Goal: Information Seeking & Learning: Learn about a topic

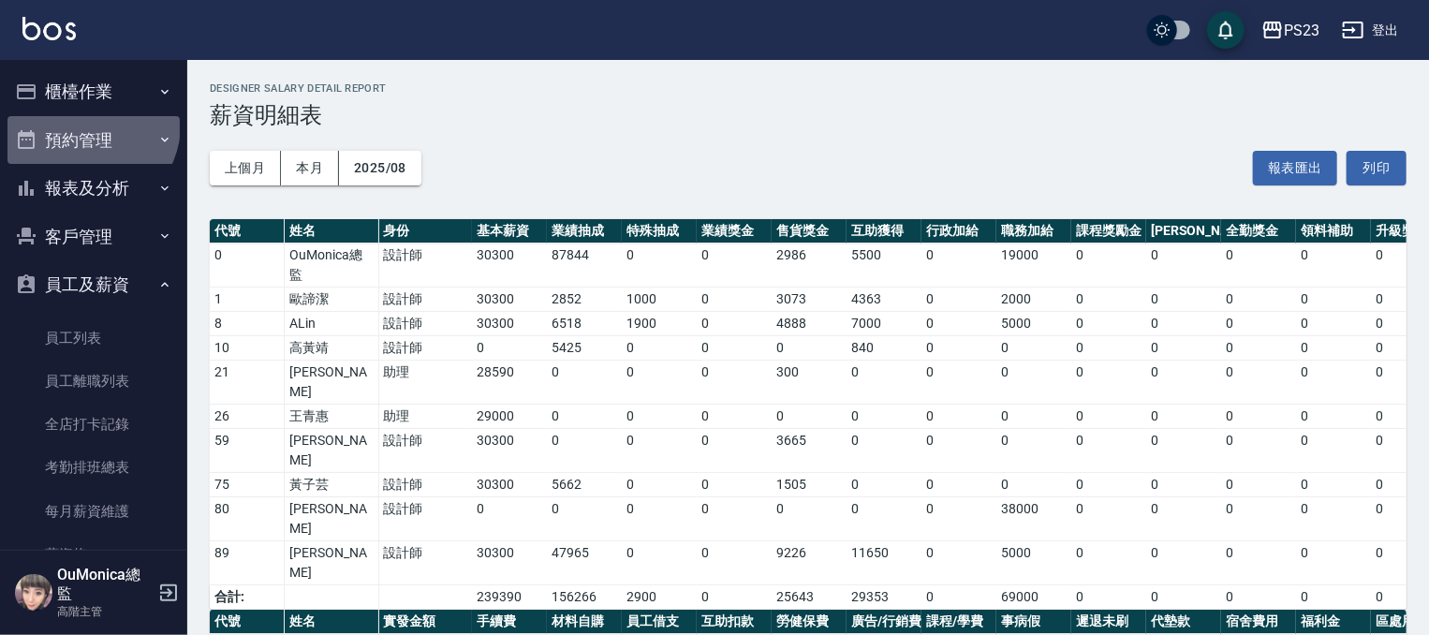
drag, startPoint x: 88, startPoint y: 125, endPoint x: 109, endPoint y: 103, distance: 29.8
click at [88, 123] on button "預約管理" at bounding box center [93, 140] width 172 height 49
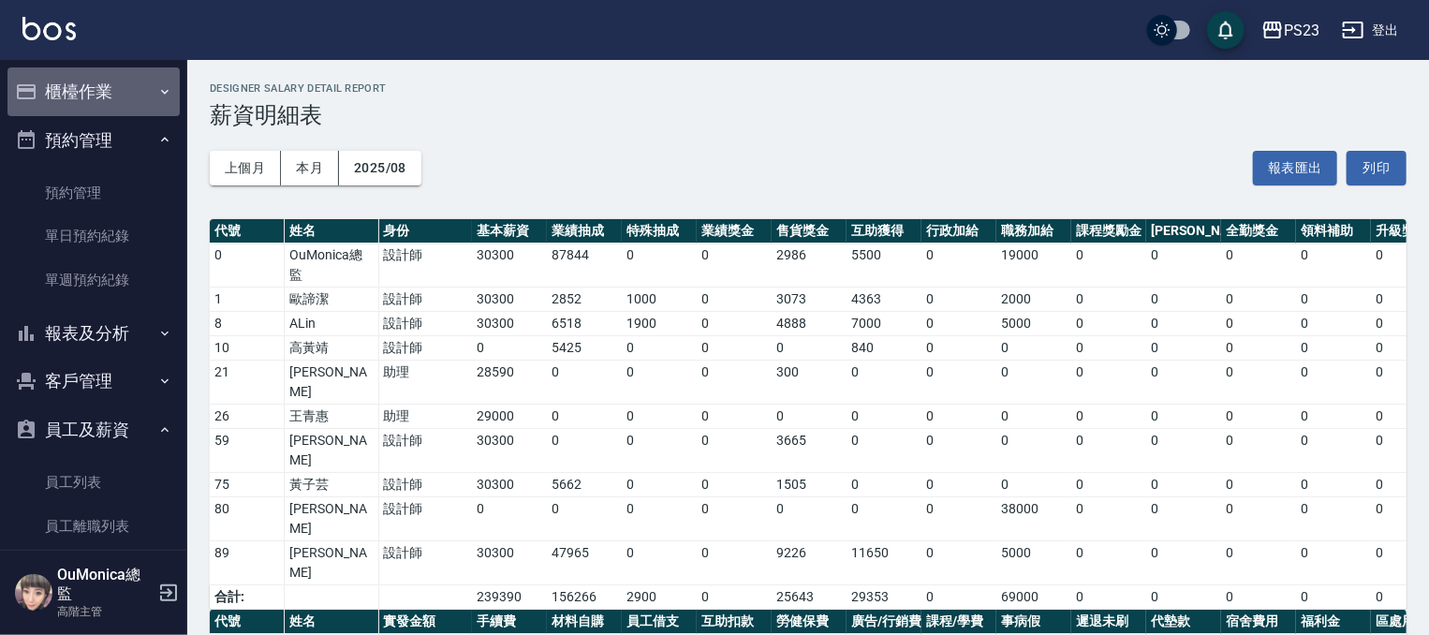
click at [112, 101] on button "櫃檯作業" at bounding box center [93, 91] width 172 height 49
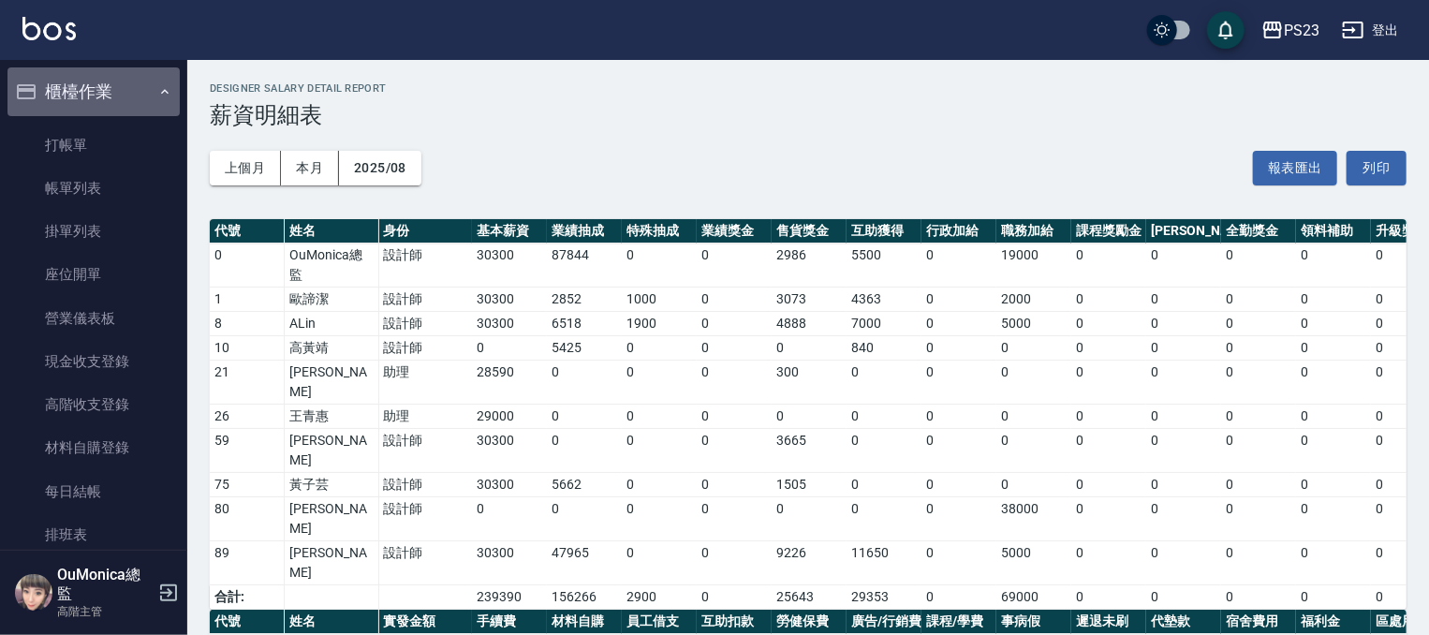
click at [106, 91] on button "櫃檯作業" at bounding box center [93, 91] width 172 height 49
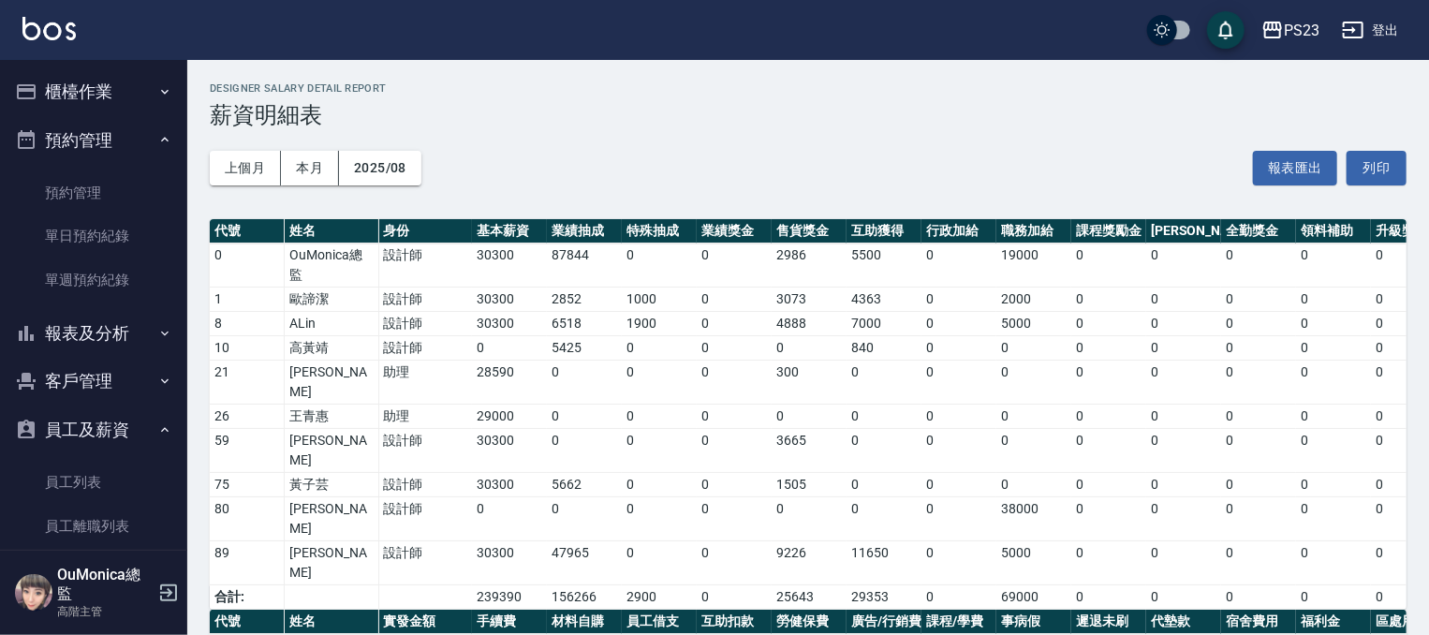
click at [117, 91] on button "櫃檯作業" at bounding box center [93, 91] width 172 height 49
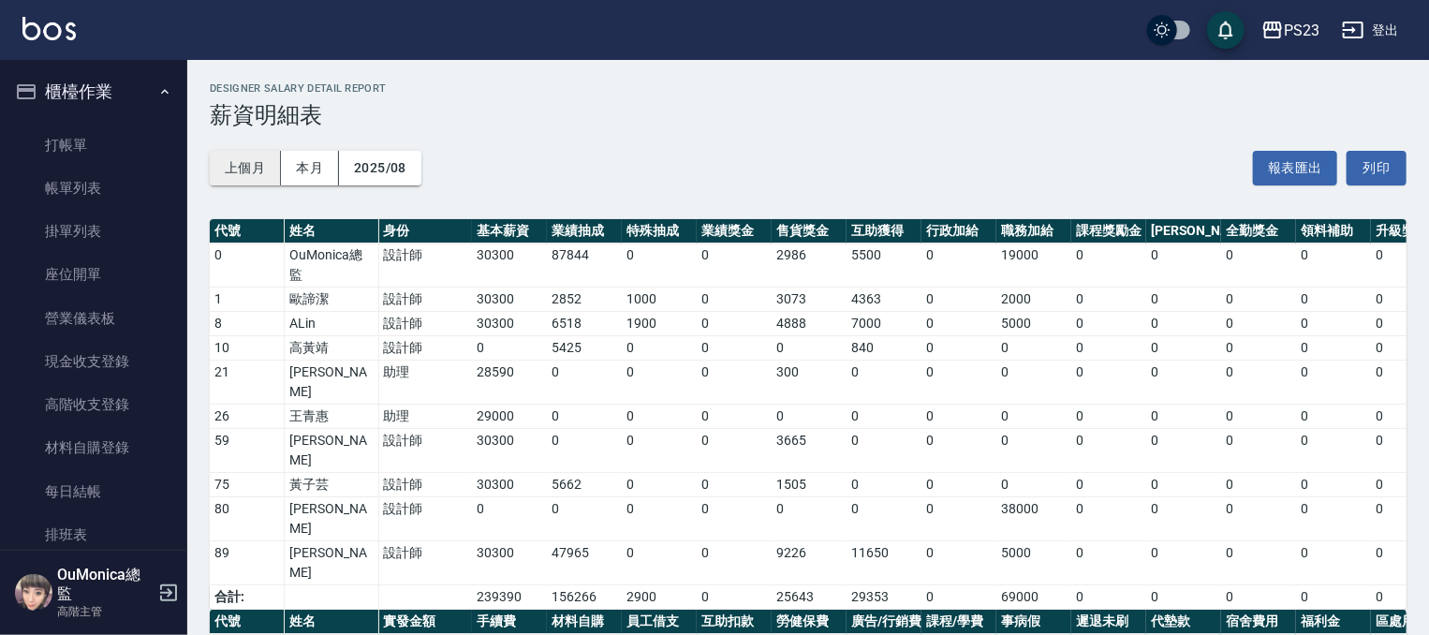
click at [216, 166] on button "上個月" at bounding box center [245, 168] width 71 height 35
click at [242, 162] on button "上個月" at bounding box center [245, 168] width 71 height 35
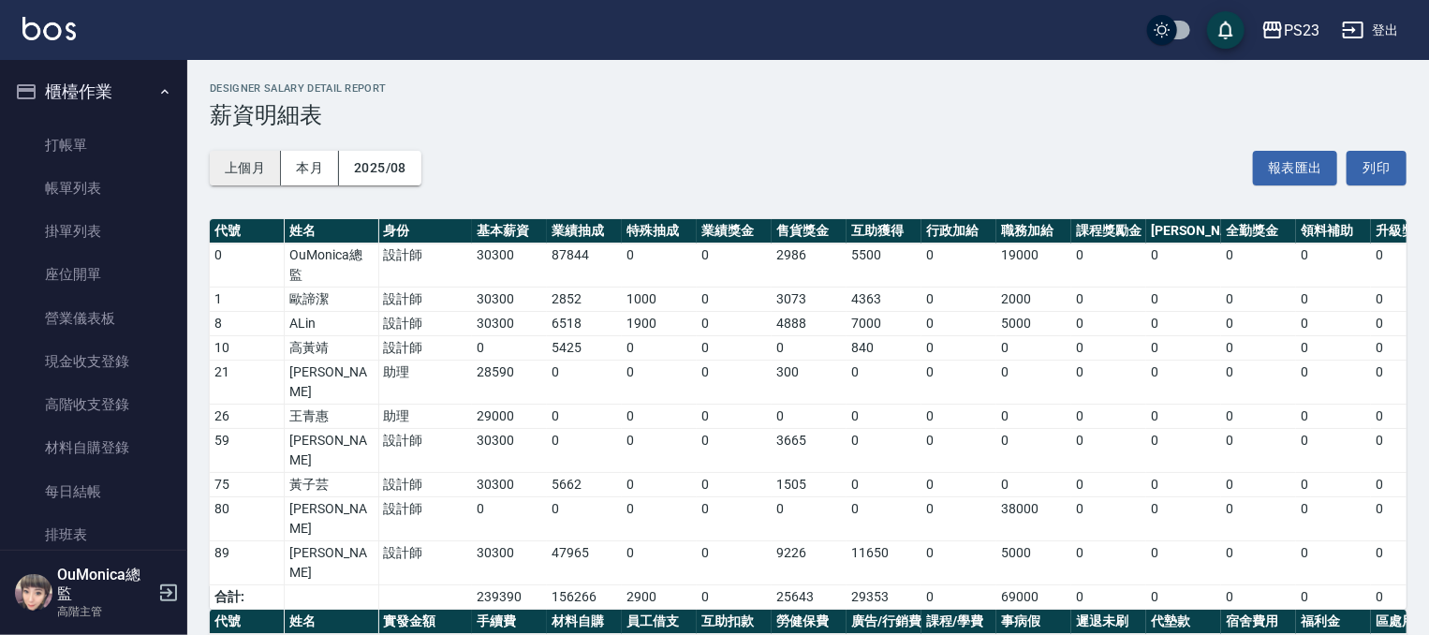
click at [242, 162] on button "上個月" at bounding box center [245, 168] width 71 height 35
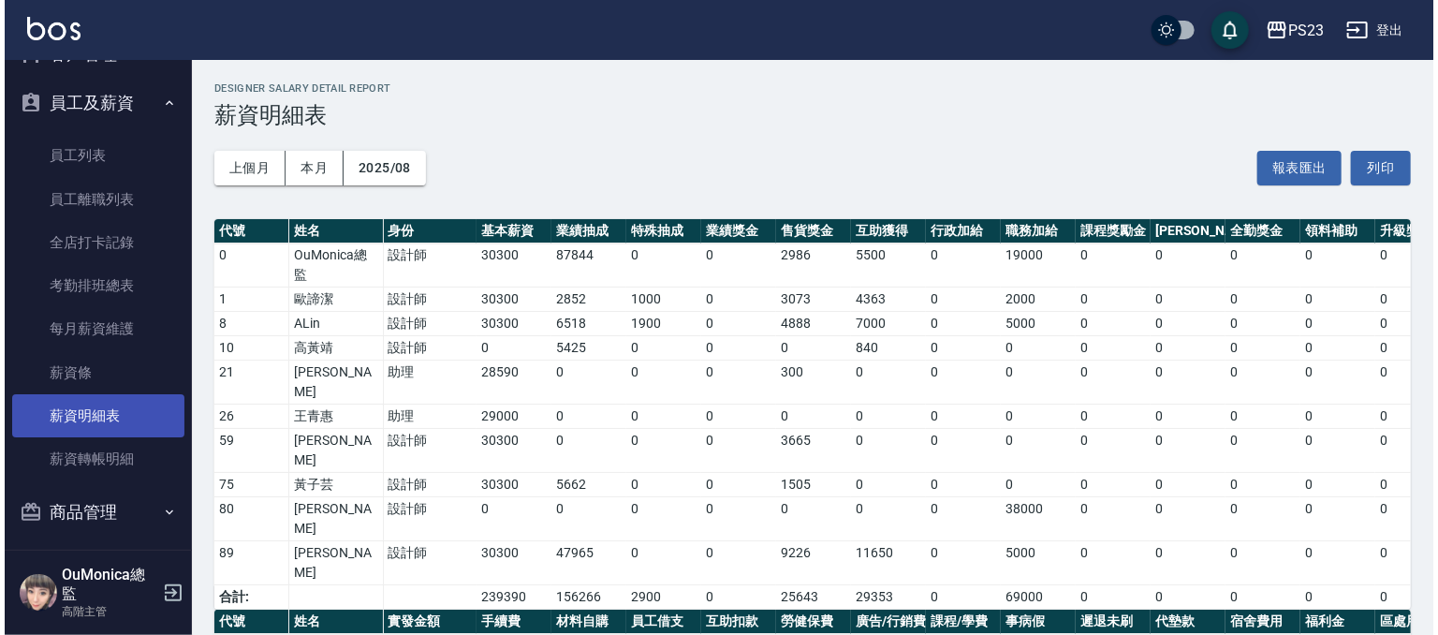
scroll to position [847, 0]
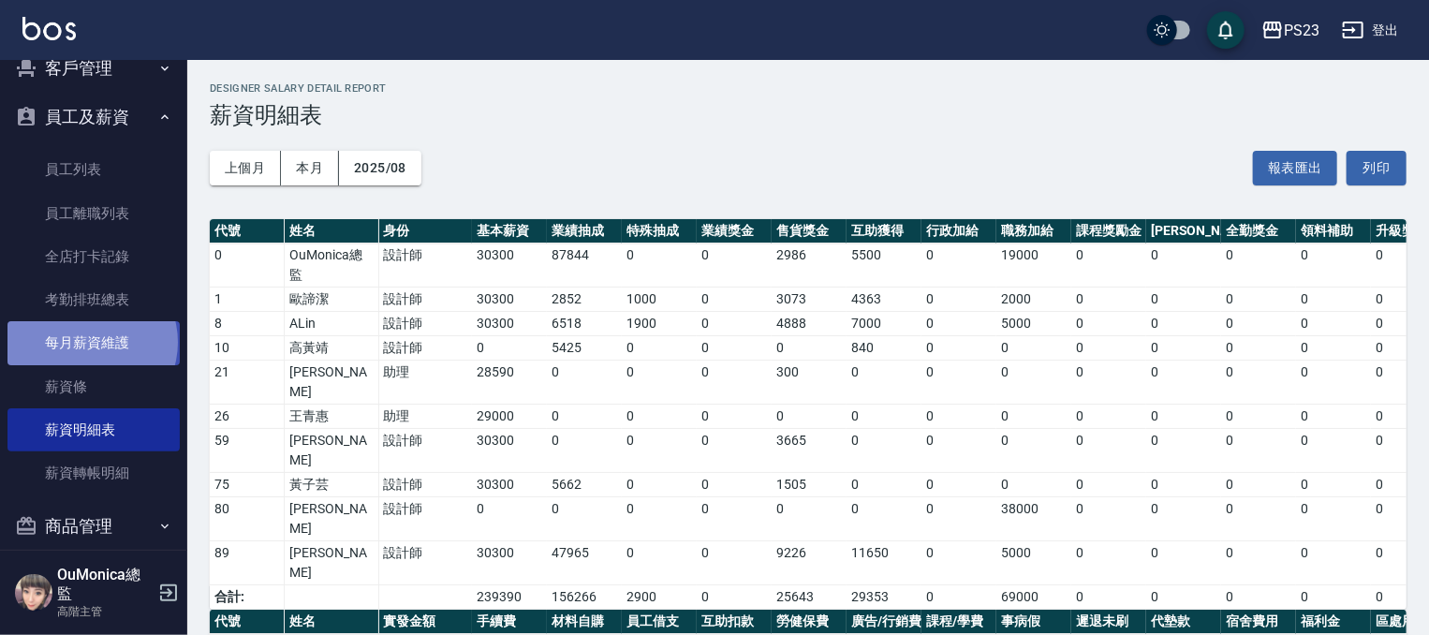
click at [91, 342] on link "每月薪資維護" at bounding box center [93, 342] width 172 height 43
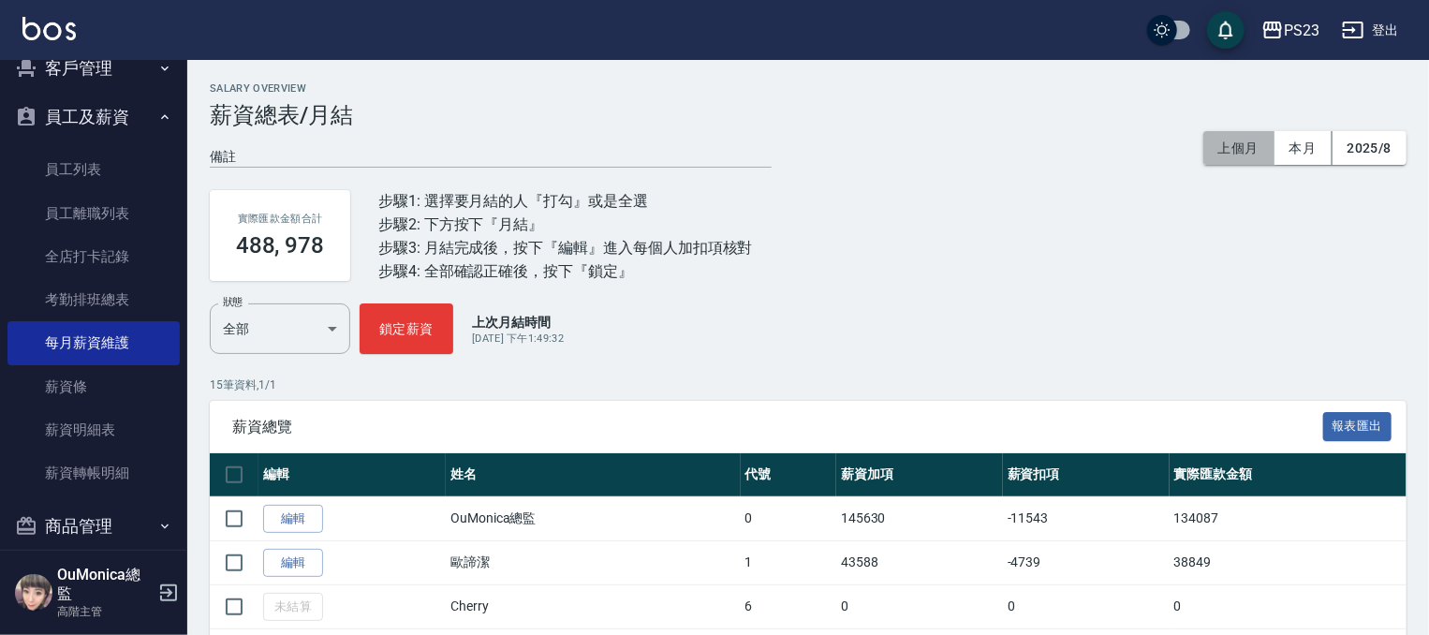
click at [1225, 151] on button "上個月" at bounding box center [1238, 148] width 71 height 35
click at [1218, 151] on button "上個月" at bounding box center [1238, 148] width 71 height 35
click at [1373, 145] on button "2025/8" at bounding box center [1369, 148] width 74 height 35
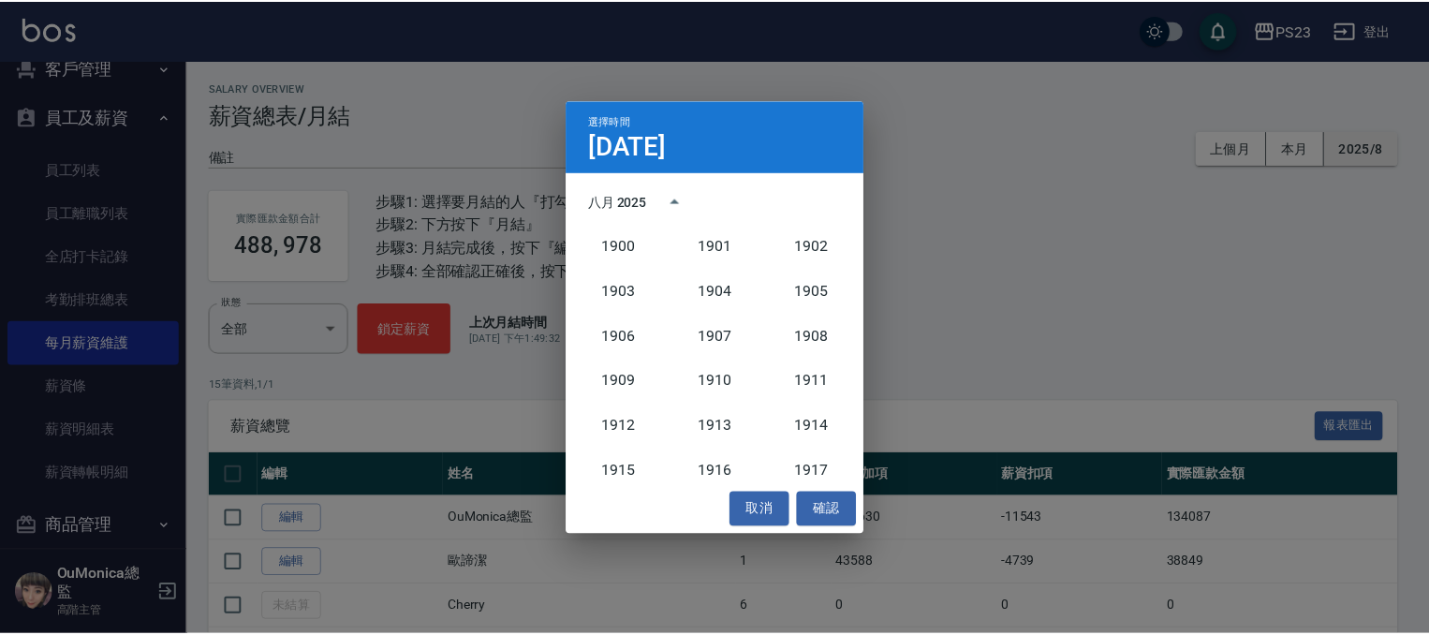
scroll to position [1734, 0]
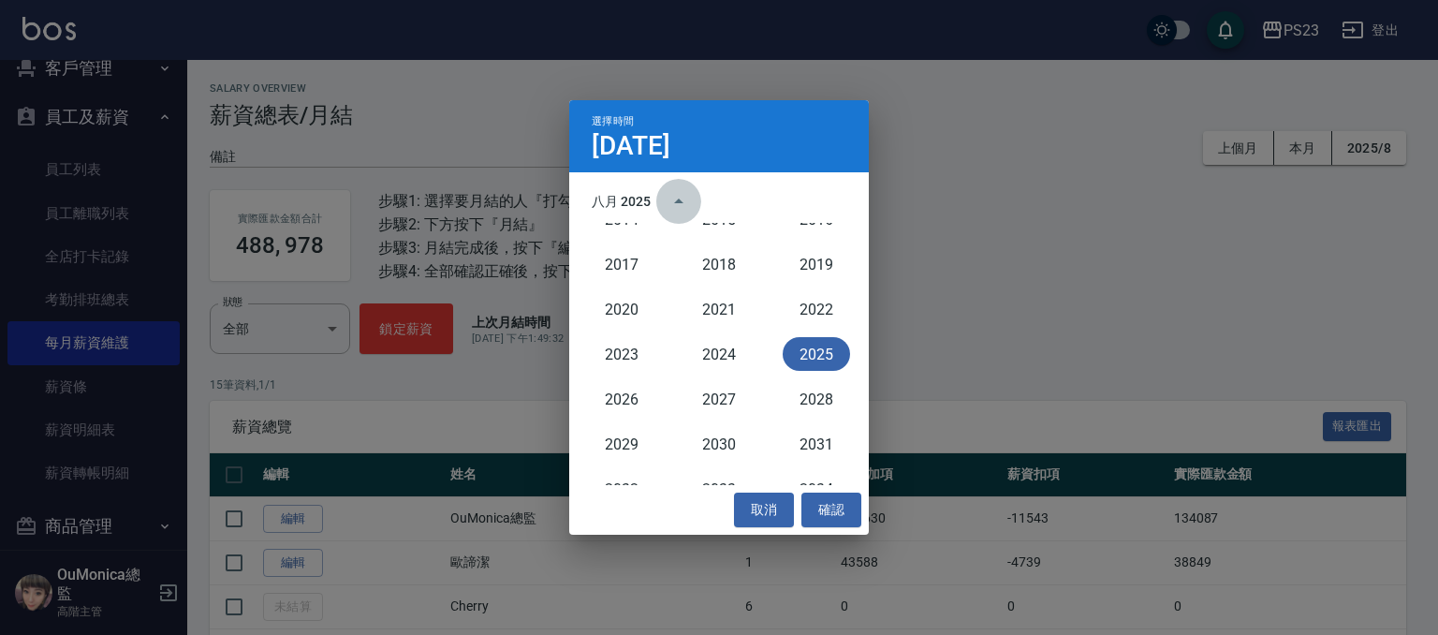
click at [678, 183] on button "year view is open, switch to calendar view" at bounding box center [678, 201] width 45 height 45
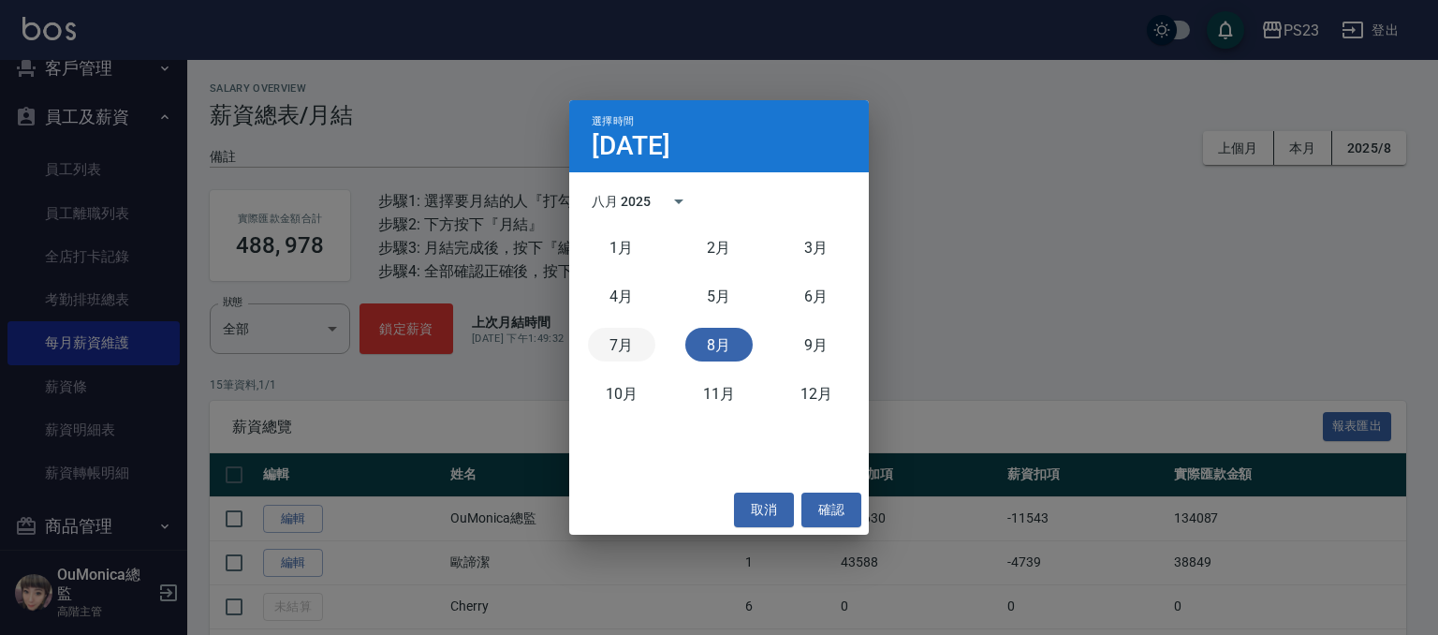
click at [615, 341] on button "7月" at bounding box center [621, 345] width 67 height 34
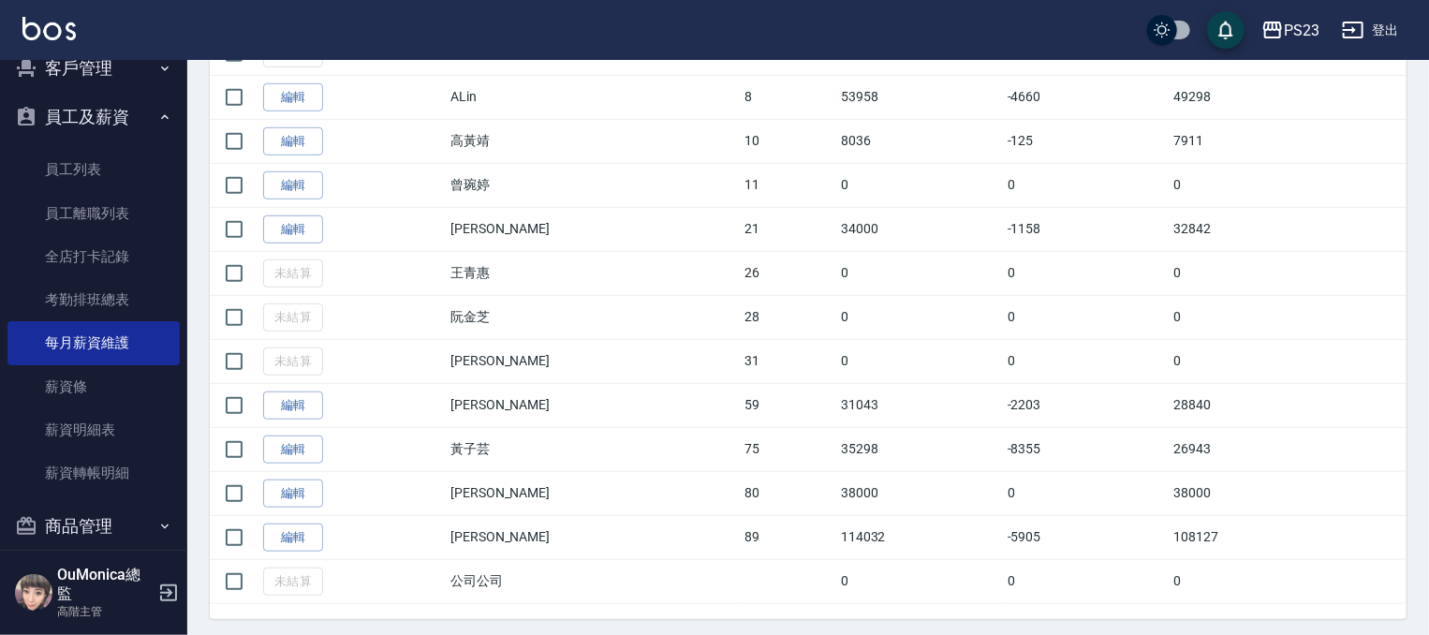
scroll to position [579, 0]
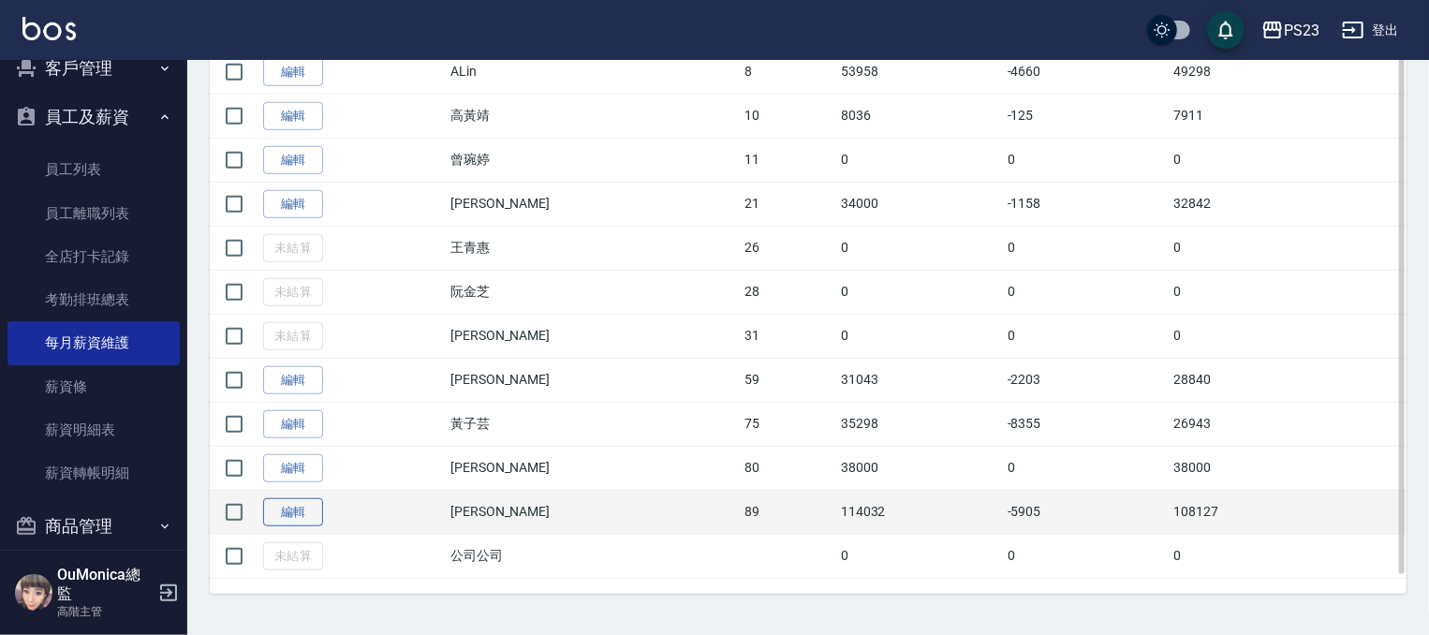
click at [288, 503] on link "編輯" at bounding box center [293, 512] width 60 height 29
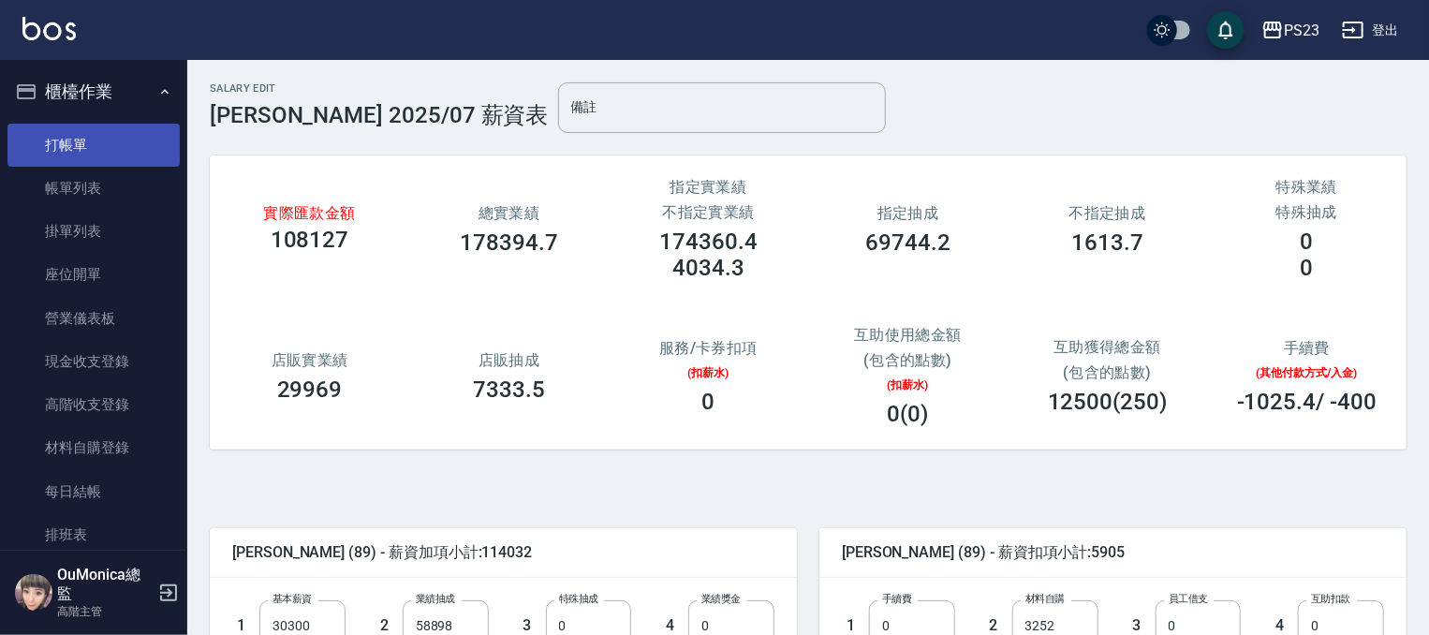
click at [115, 136] on link "打帳單" at bounding box center [93, 145] width 172 height 43
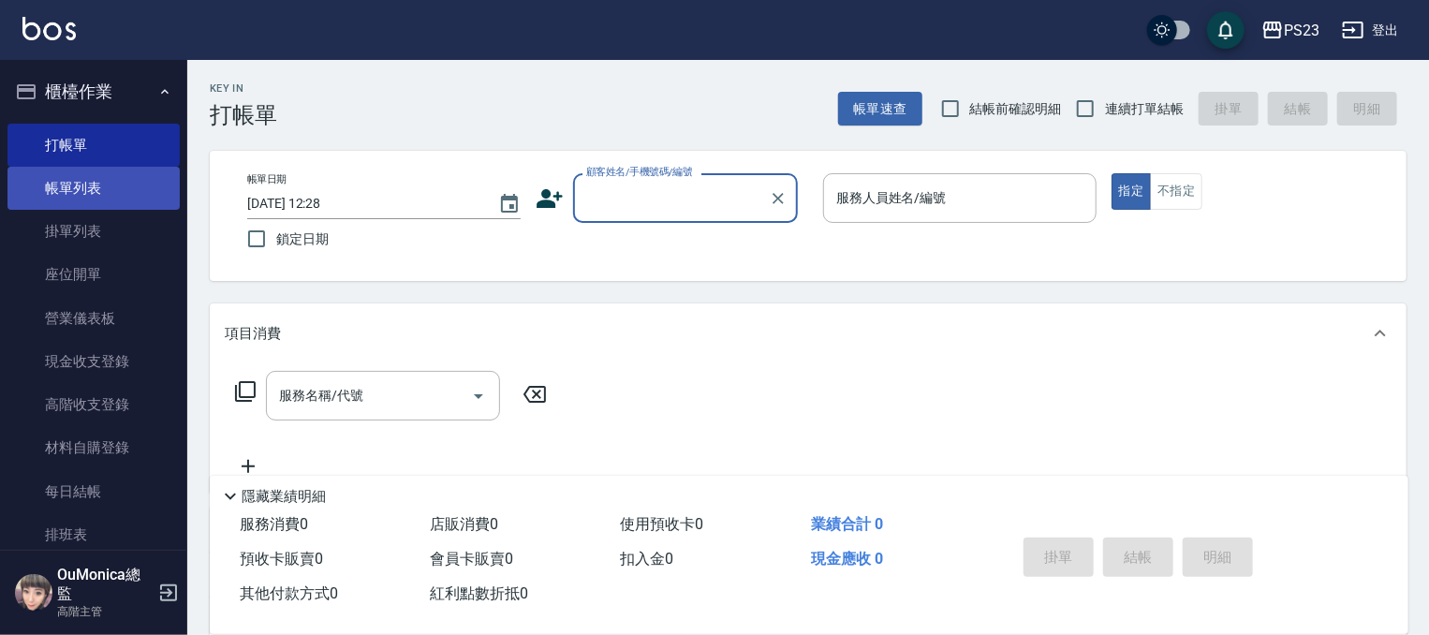
click at [76, 188] on link "帳單列表" at bounding box center [93, 188] width 172 height 43
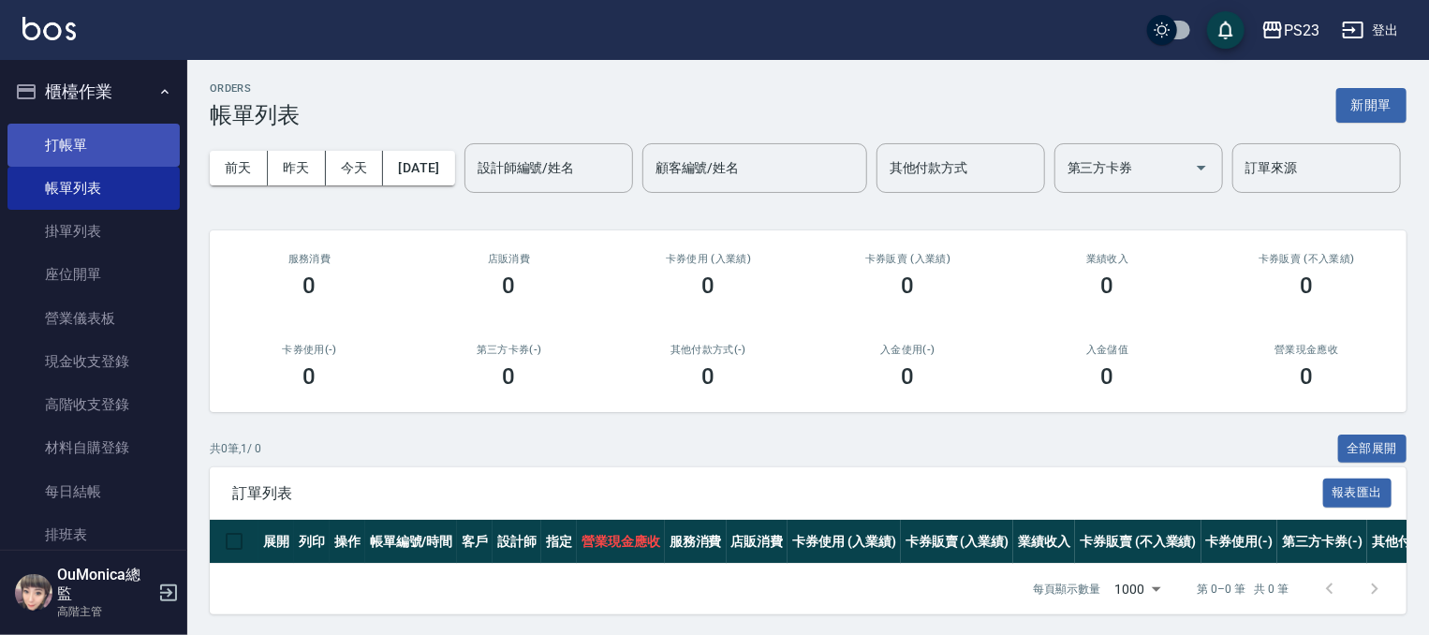
click at [105, 139] on link "打帳單" at bounding box center [93, 145] width 172 height 43
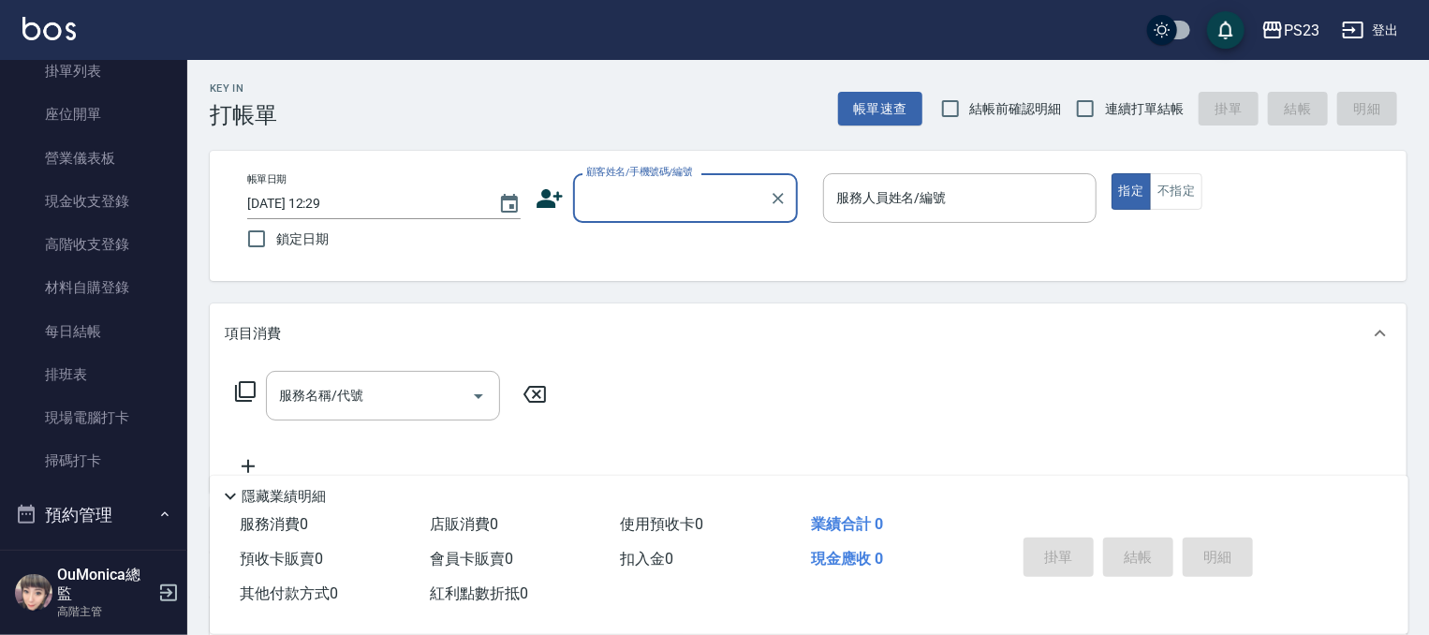
scroll to position [162, 0]
click at [130, 211] on link "現金收支登錄" at bounding box center [93, 199] width 172 height 43
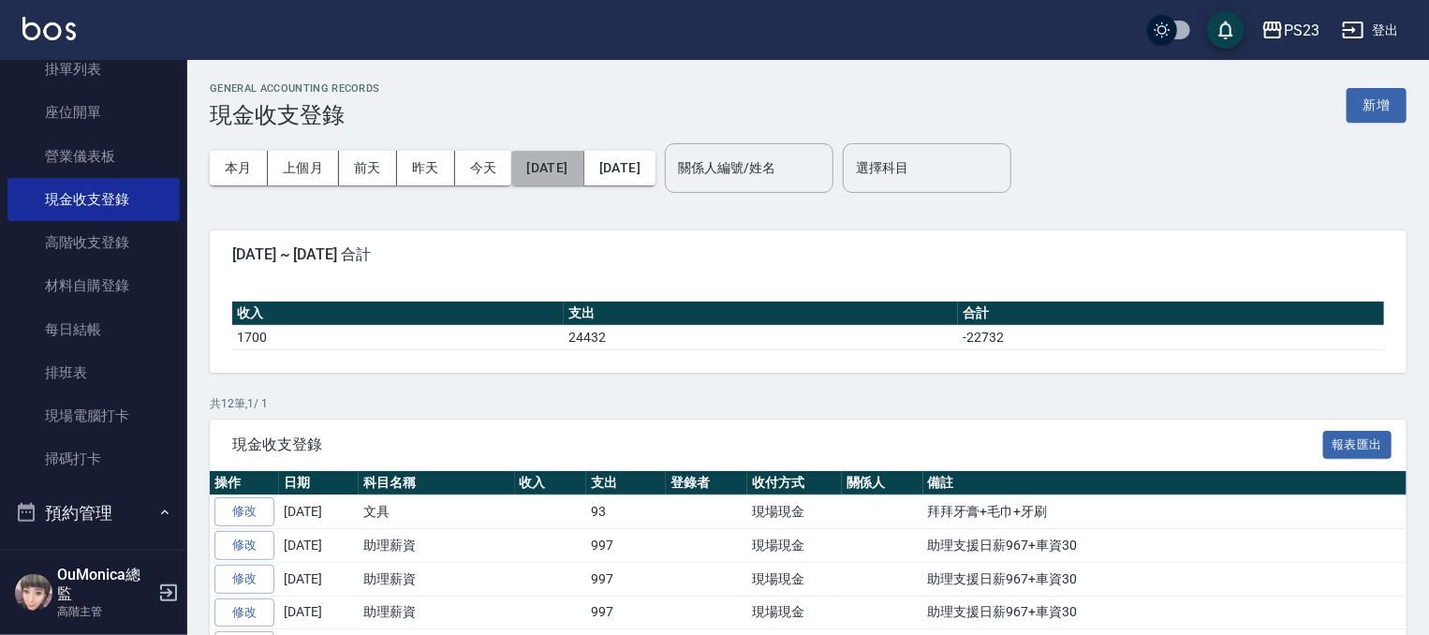
click at [569, 166] on button "[DATE]" at bounding box center [547, 168] width 72 height 35
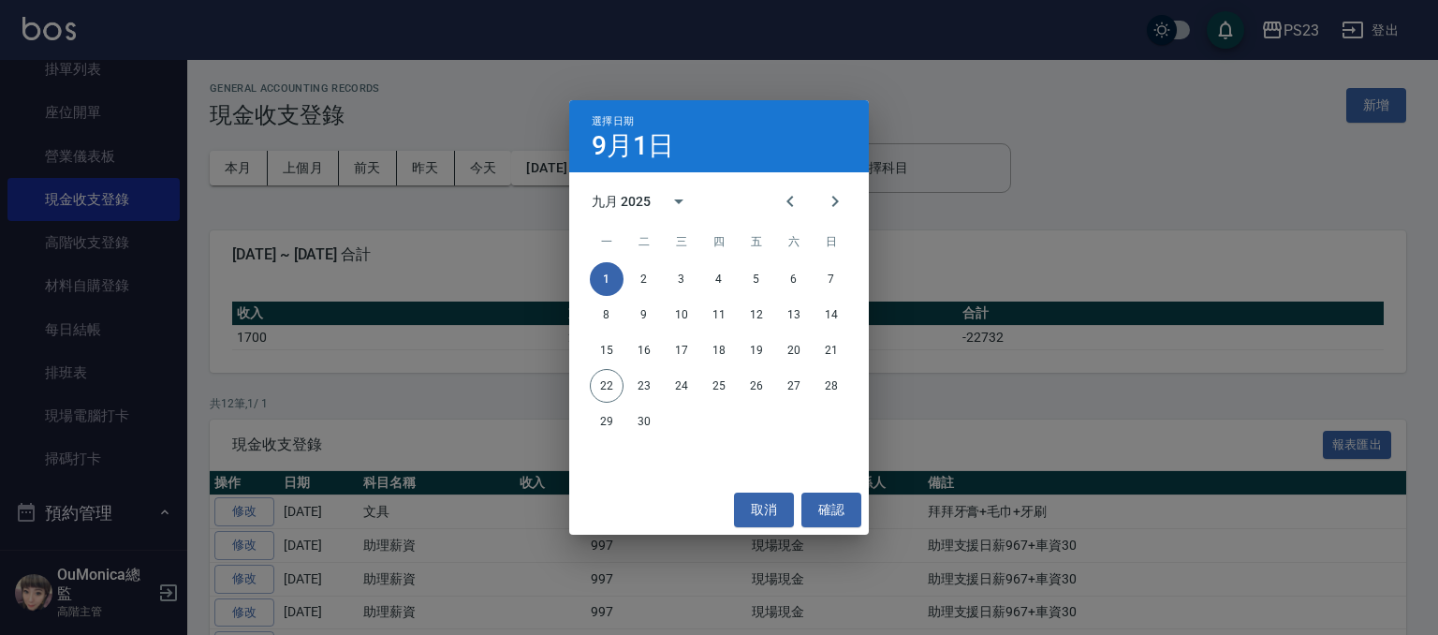
click at [610, 282] on button "1" at bounding box center [607, 279] width 34 height 34
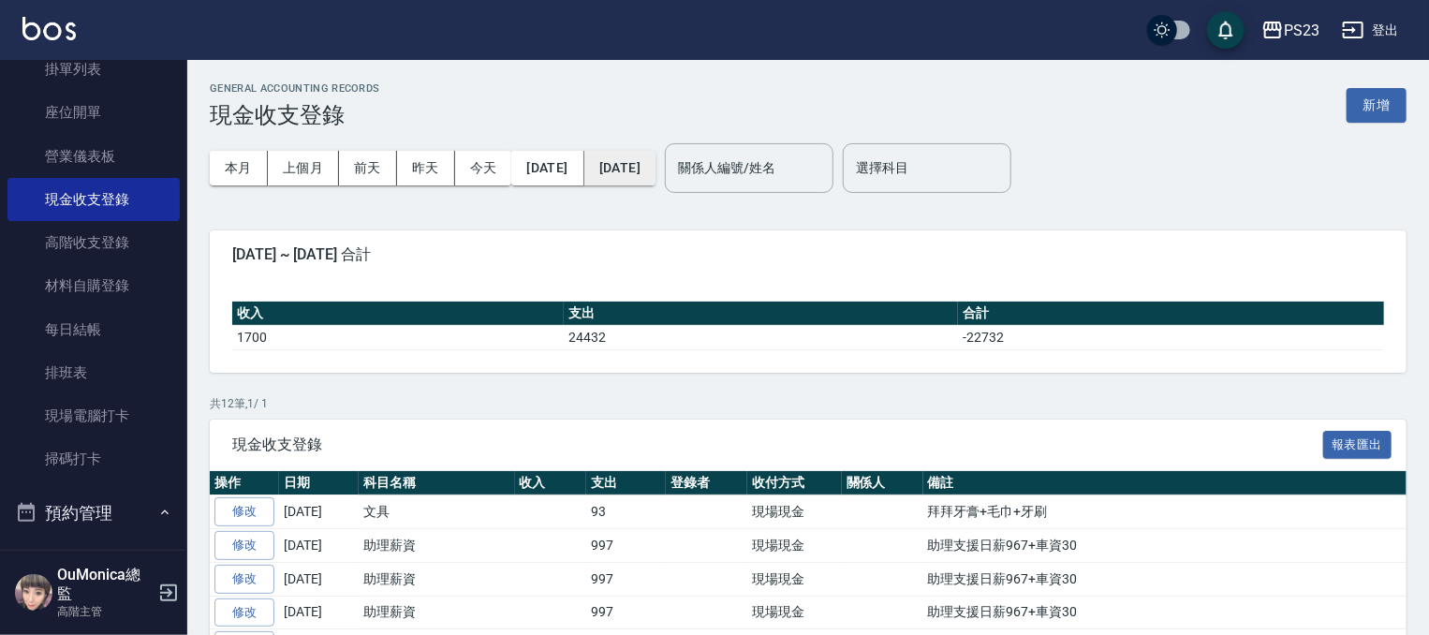
click at [655, 180] on button "[DATE]" at bounding box center [619, 168] width 71 height 35
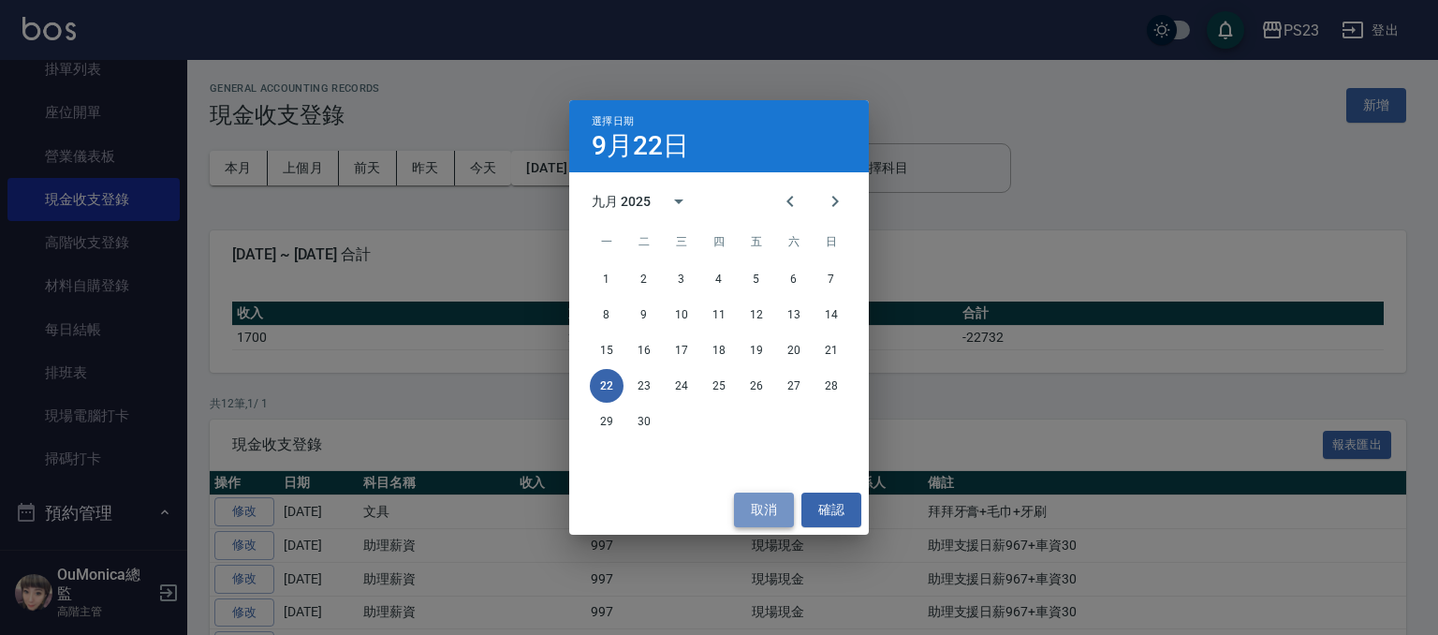
click at [760, 501] on button "取消" at bounding box center [764, 509] width 60 height 35
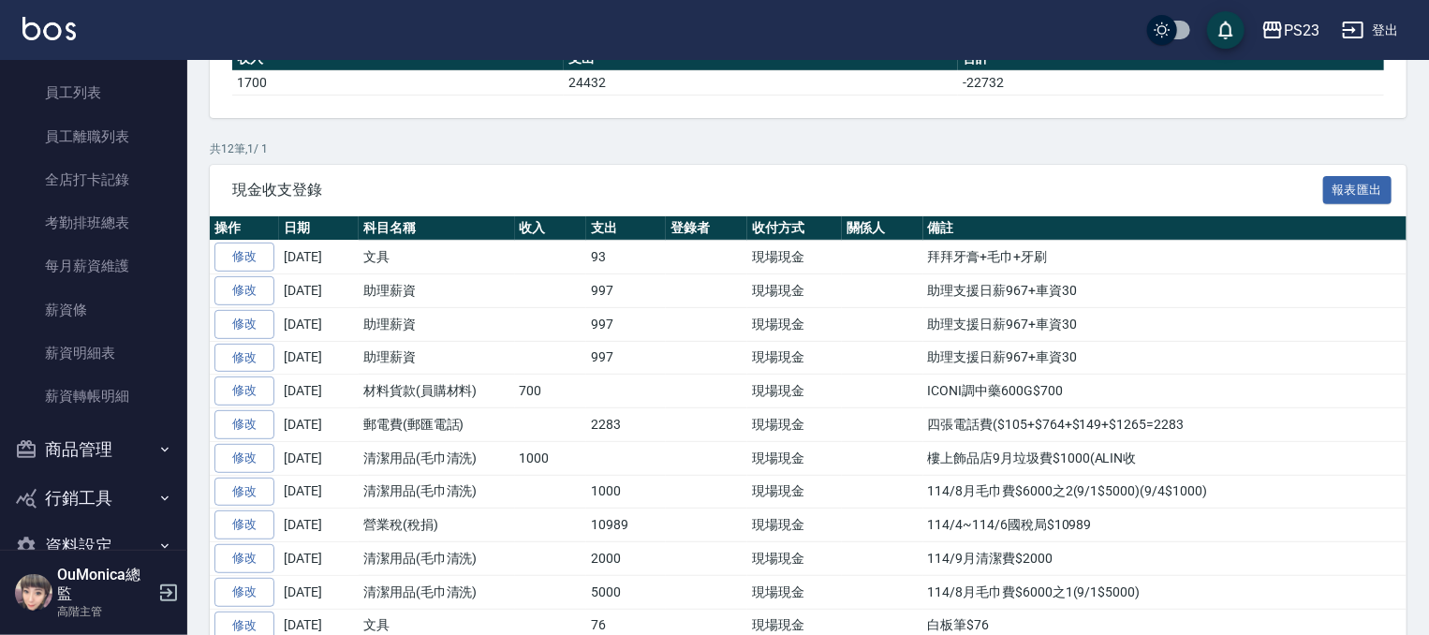
scroll to position [966, 0]
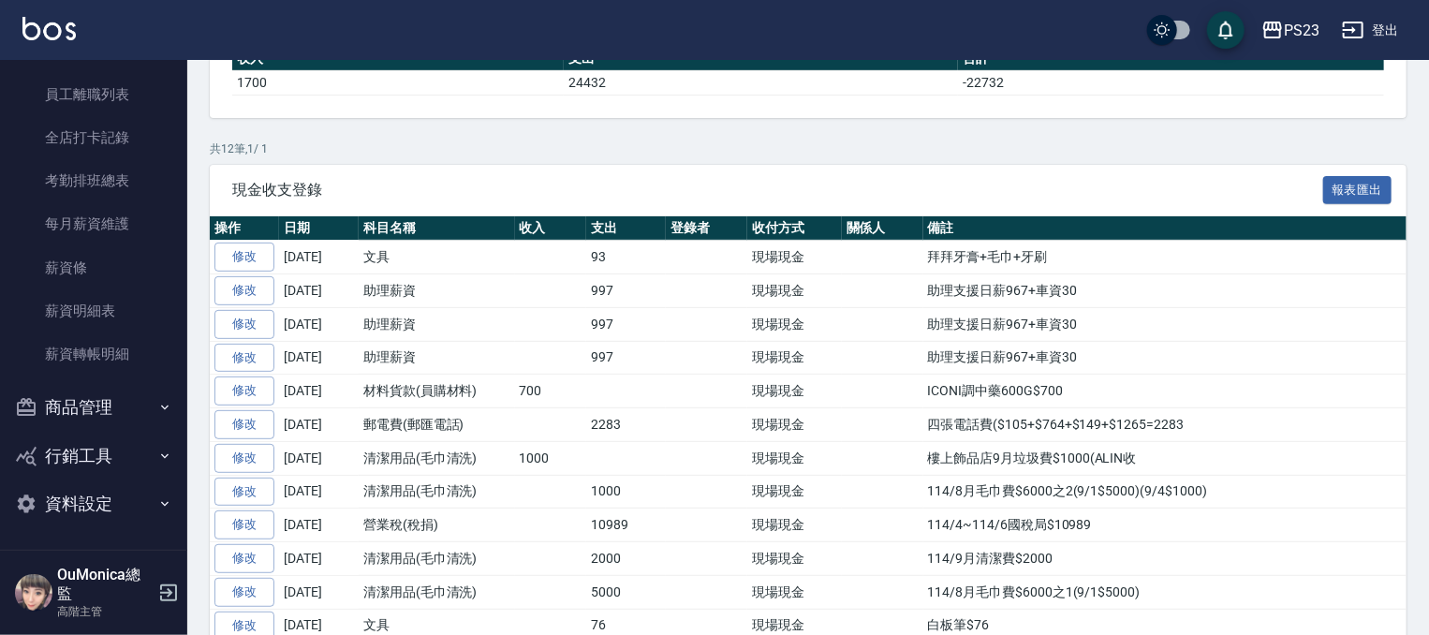
click at [157, 506] on icon "button" at bounding box center [164, 503] width 15 height 15
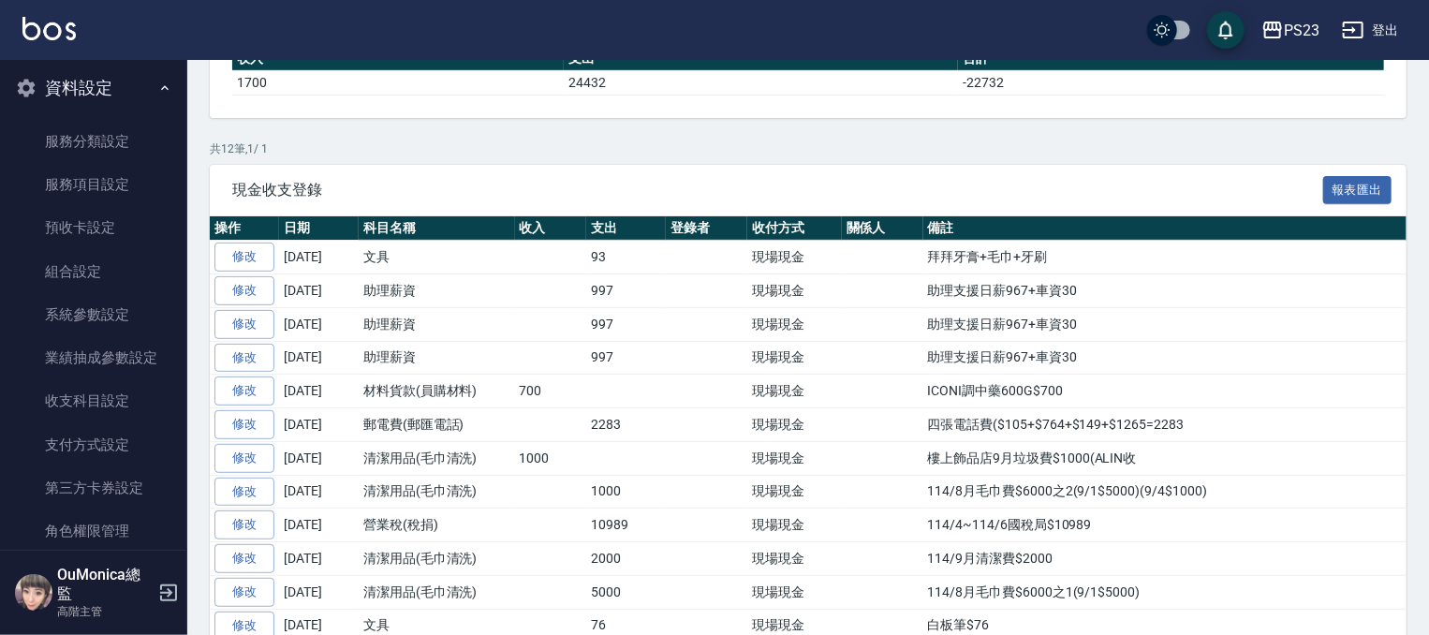
scroll to position [1414, 0]
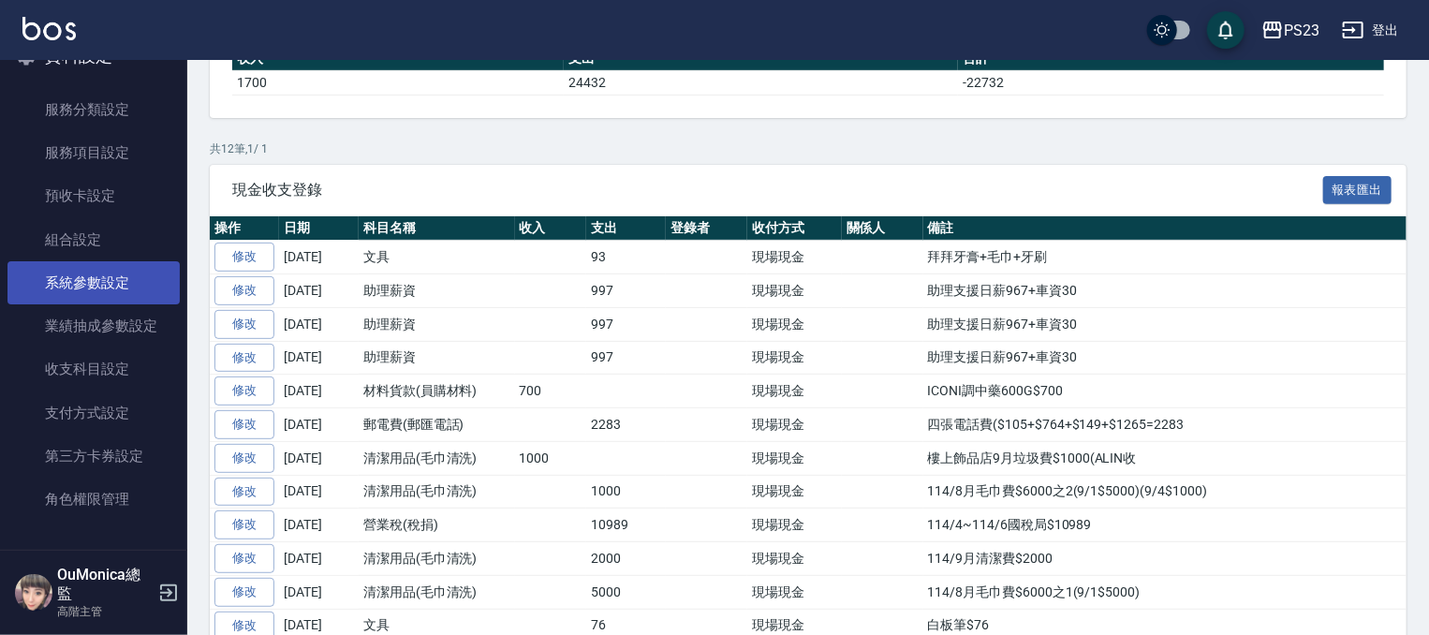
click at [119, 293] on link "系統參數設定" at bounding box center [93, 282] width 172 height 43
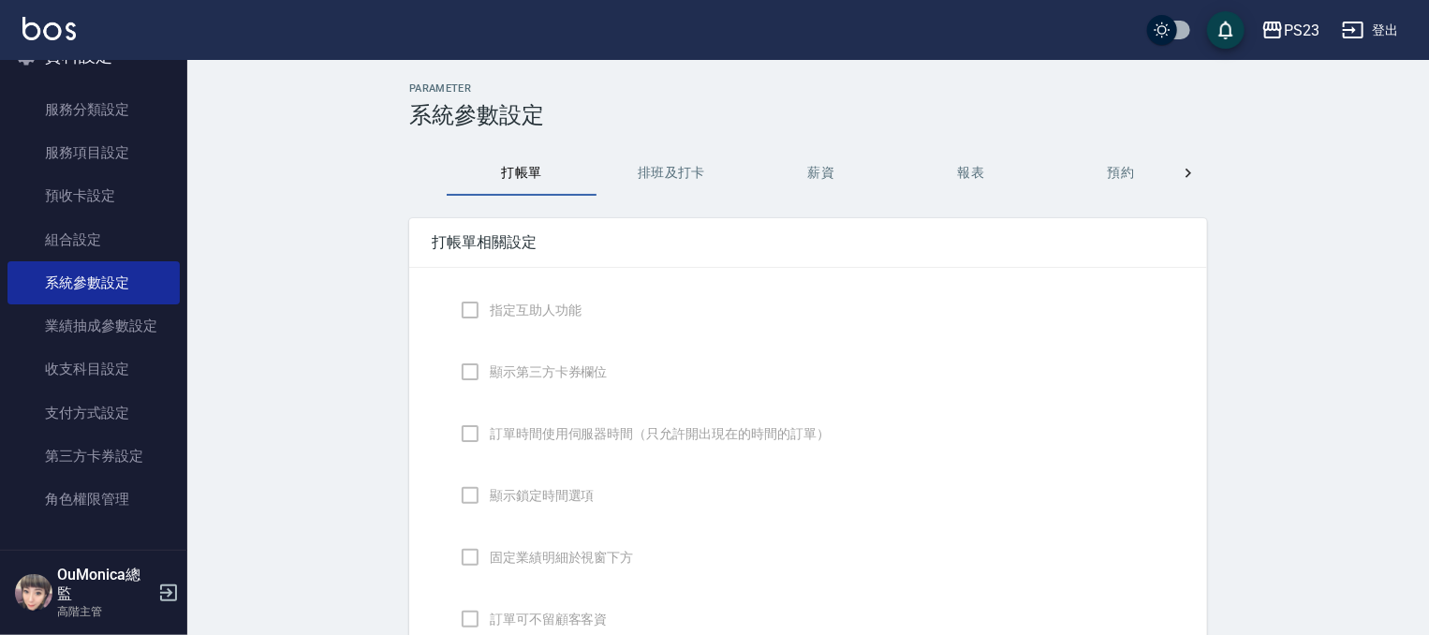
checkbox input "true"
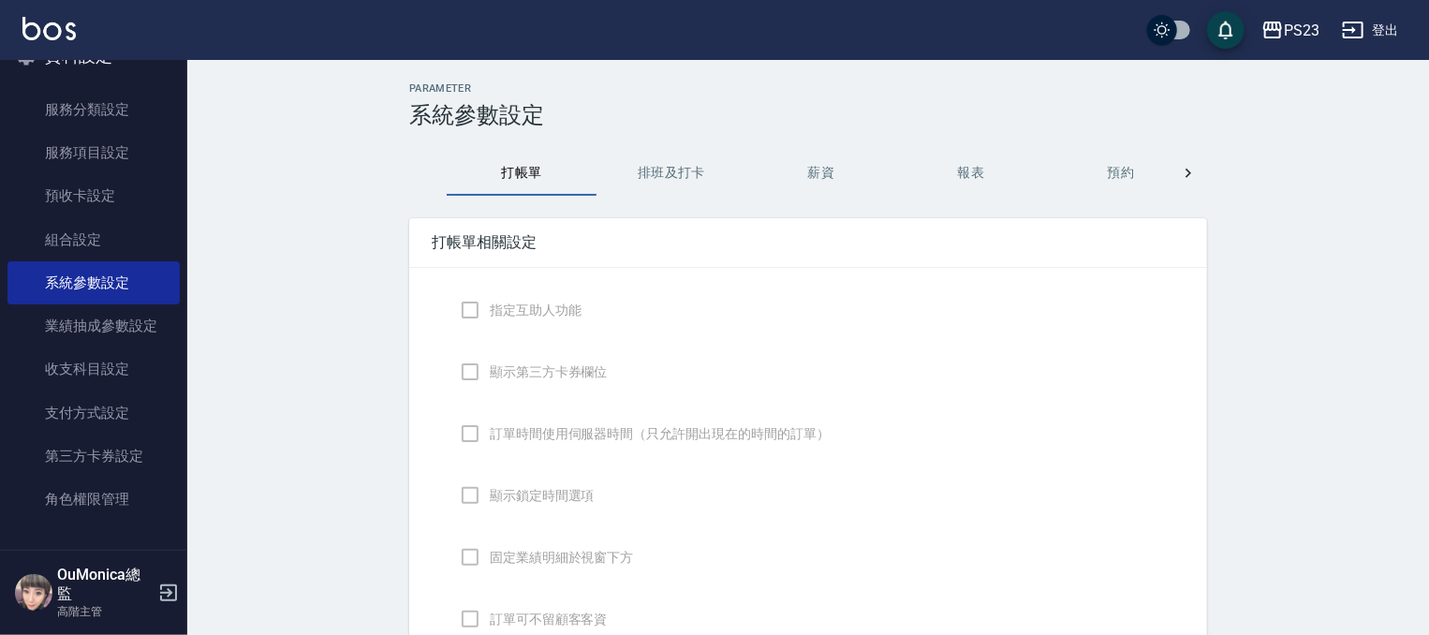
checkbox input "false"
type input "NICKNAME"
type input "LASTORDER"
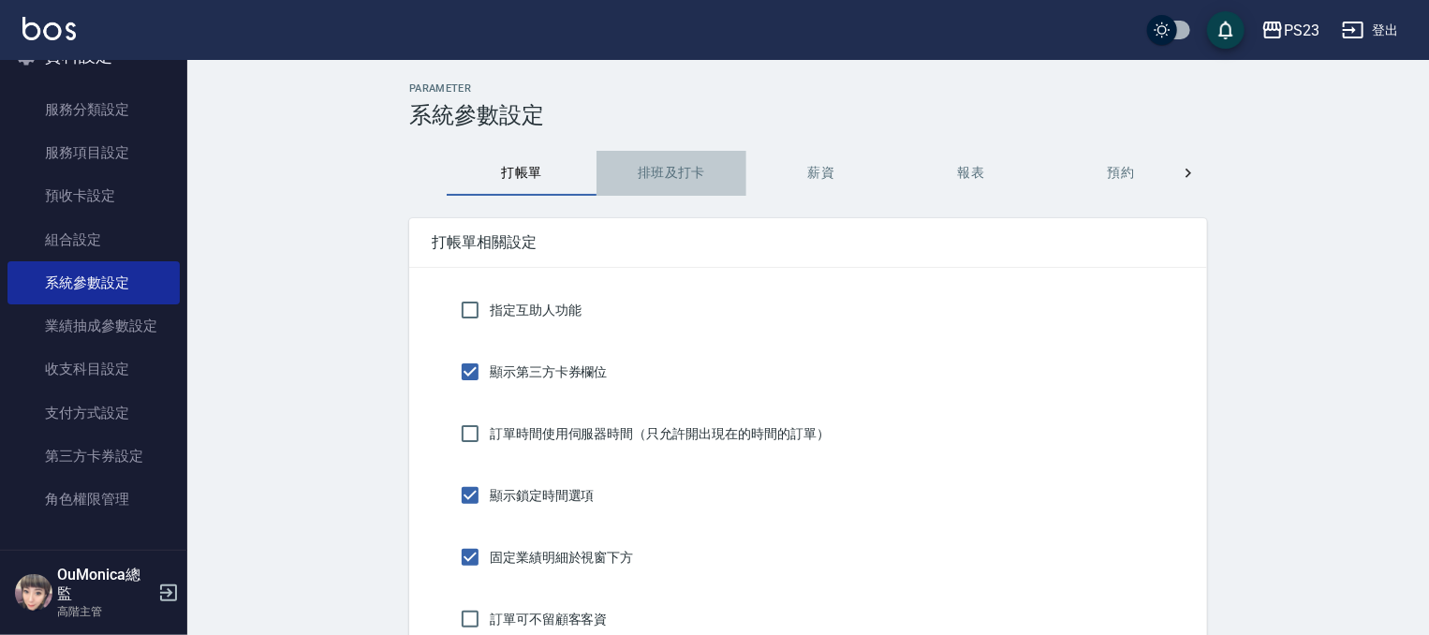
click at [674, 180] on button "排班及打卡" at bounding box center [671, 173] width 150 height 45
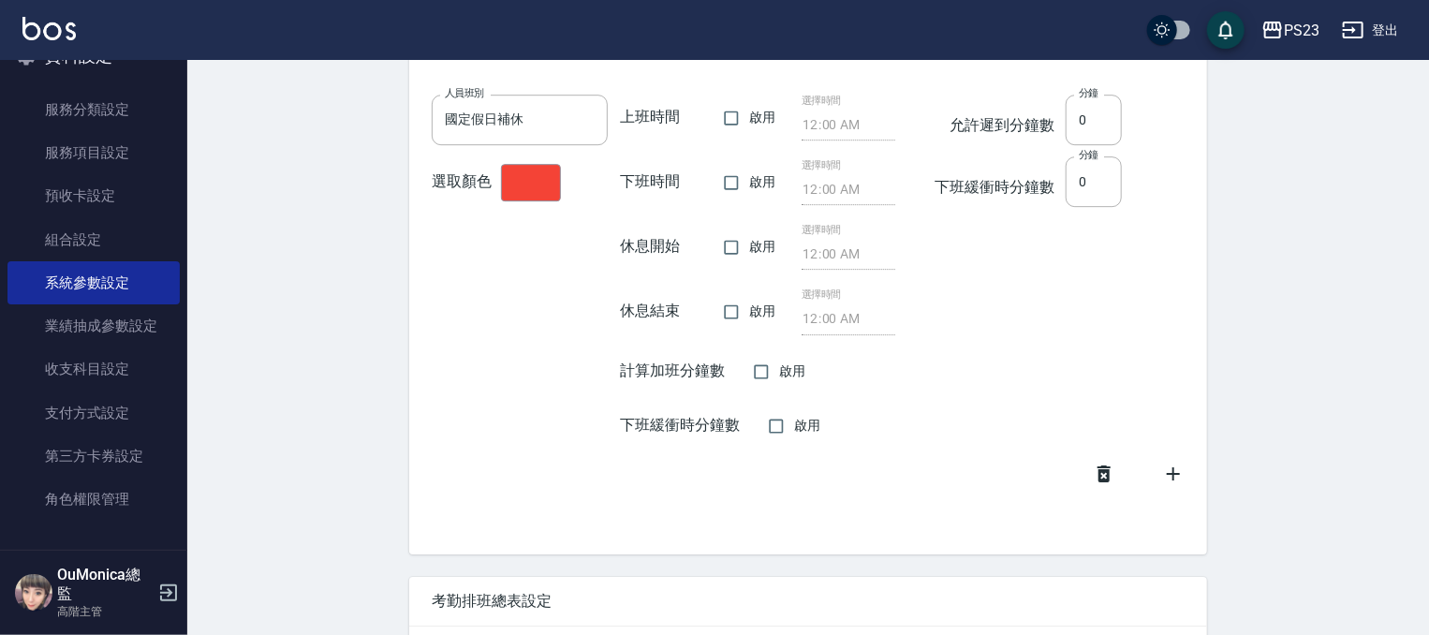
scroll to position [2842, 0]
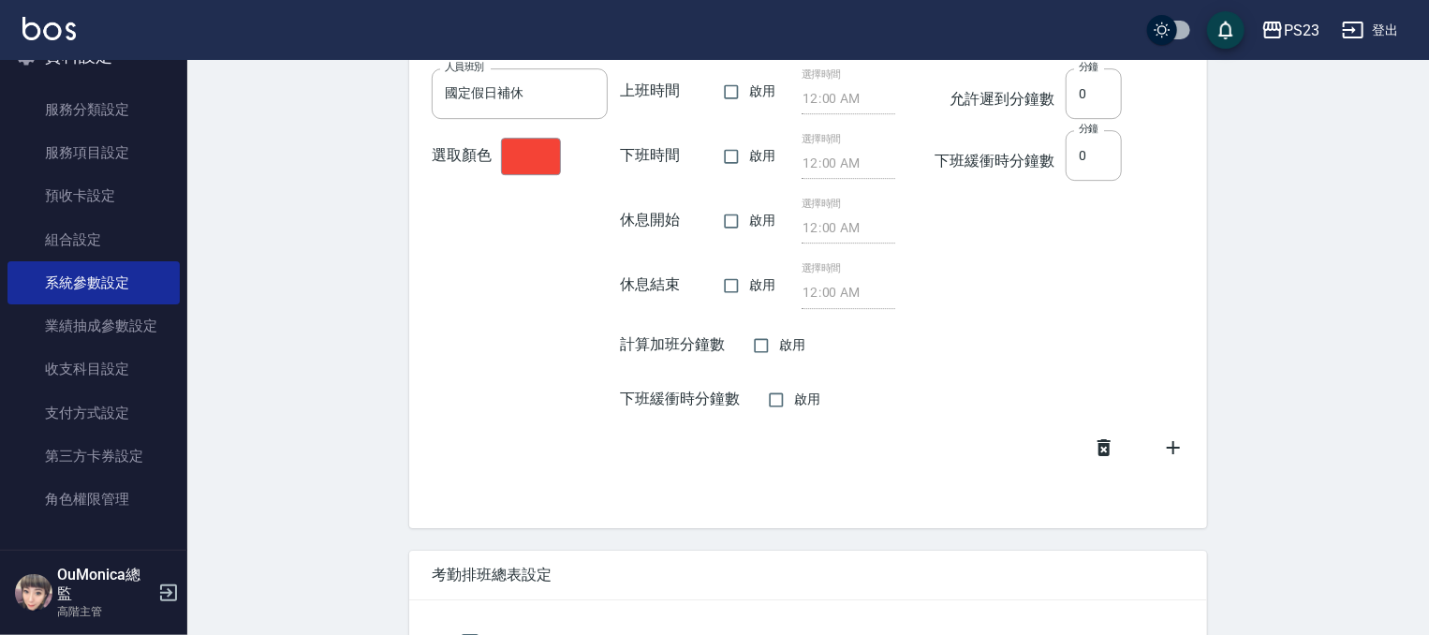
click at [1169, 446] on icon at bounding box center [1173, 447] width 22 height 22
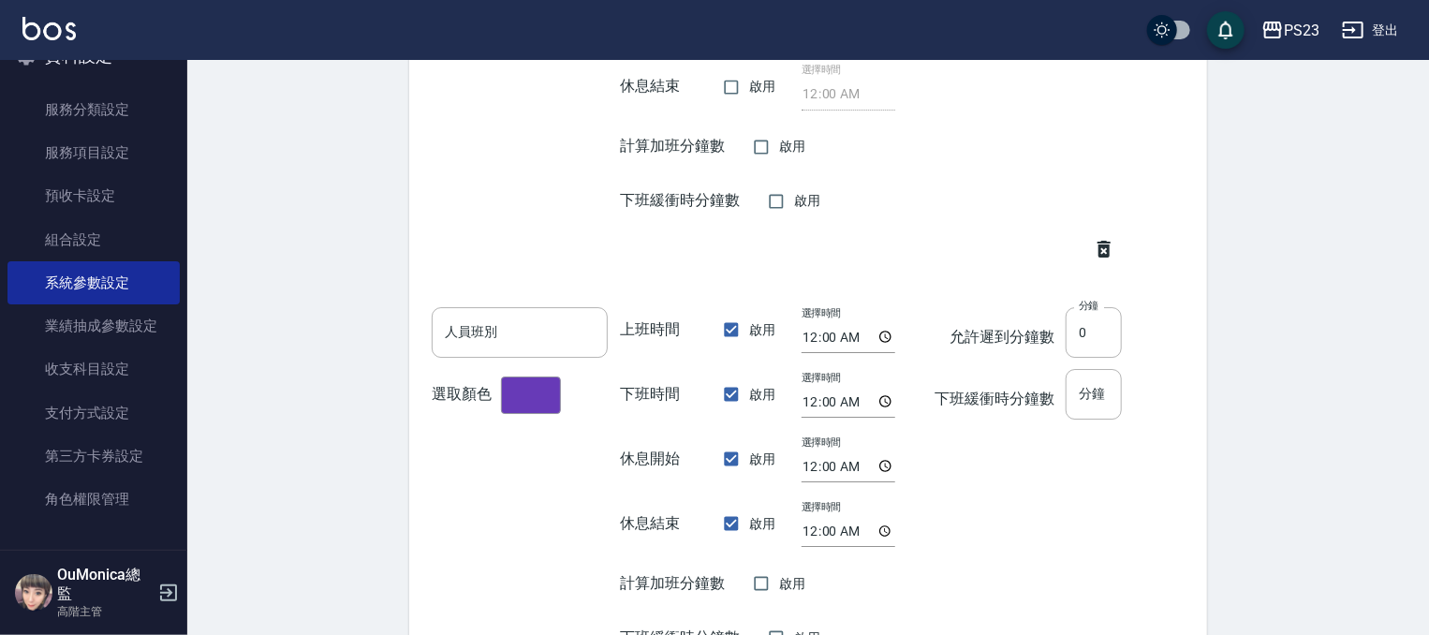
scroll to position [3054, 0]
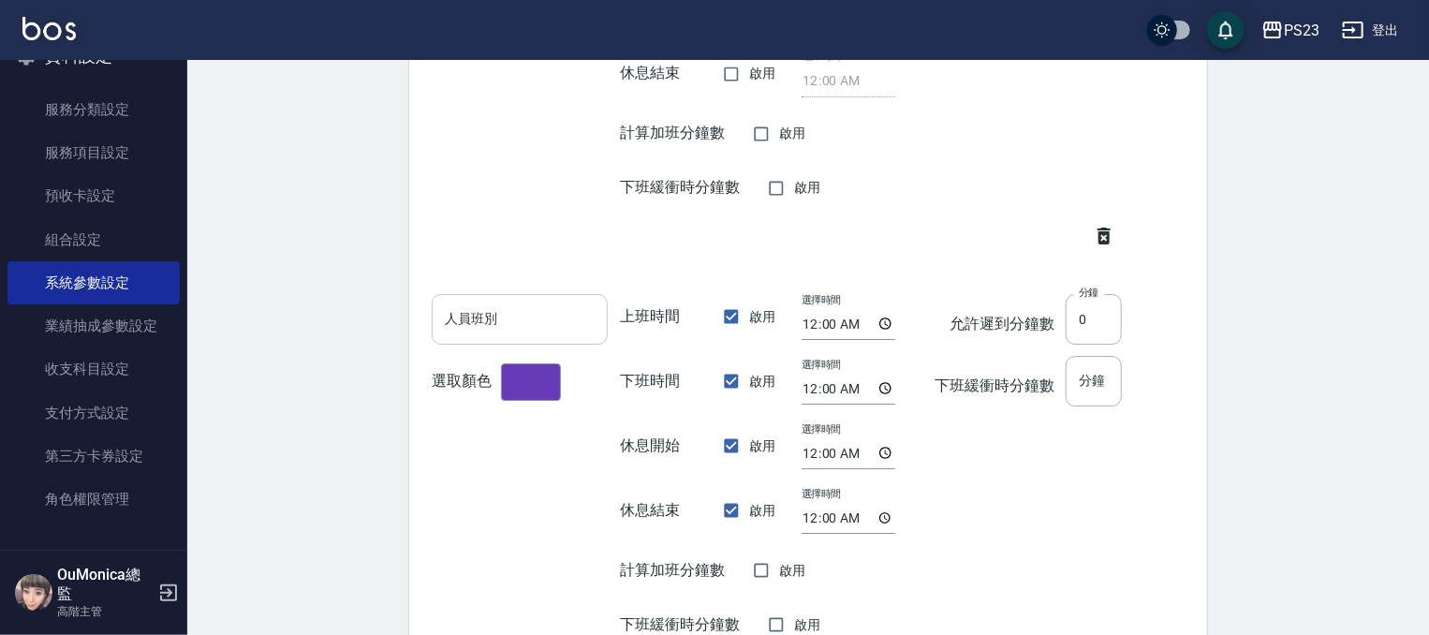
click at [525, 326] on input "人員班別" at bounding box center [520, 319] width 176 height 51
type input "1"
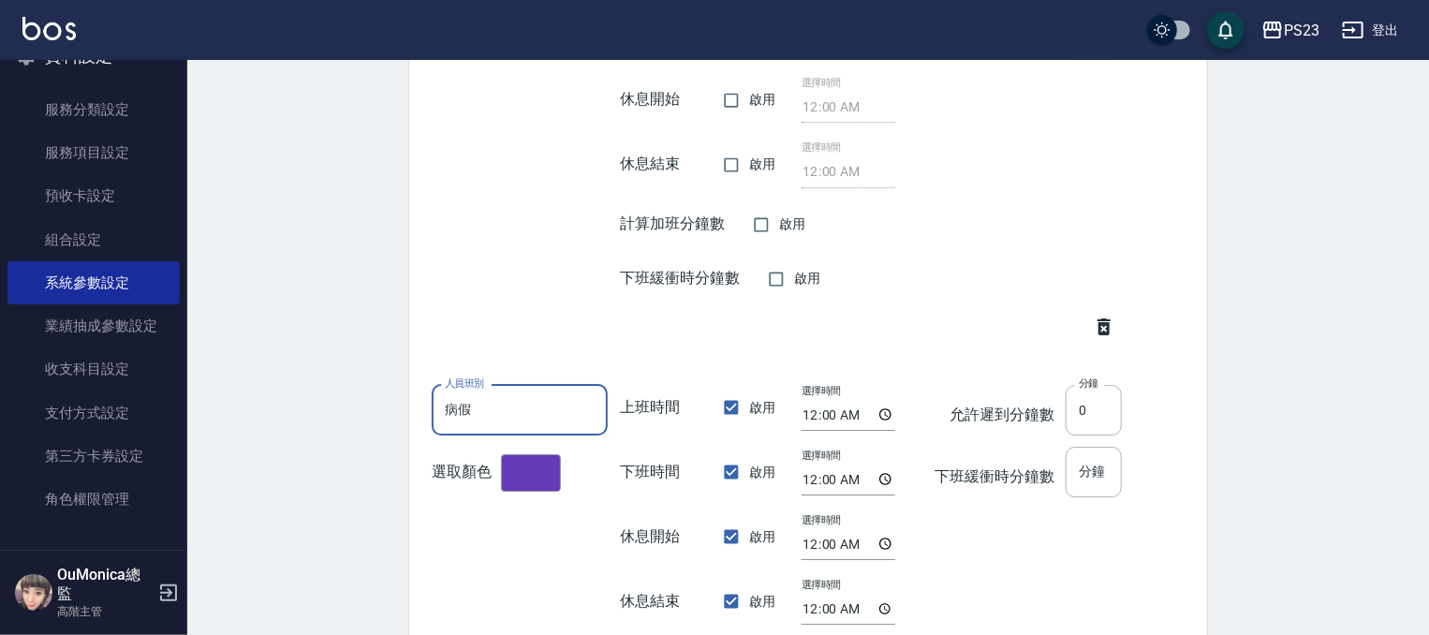
scroll to position [3001, 0]
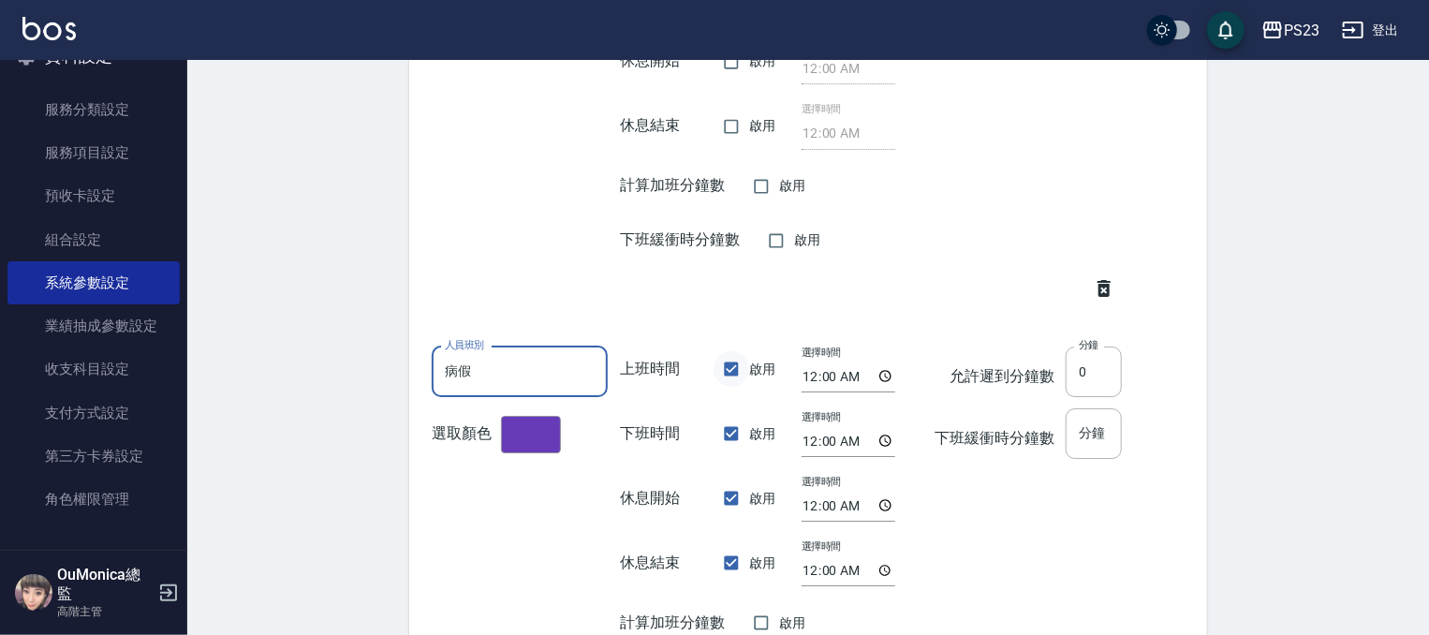
type input "病假"
click at [737, 362] on input "啟用" at bounding box center [731, 369] width 36 height 36
checkbox input "false"
click at [728, 421] on input "啟用" at bounding box center [731, 434] width 36 height 36
checkbox input "false"
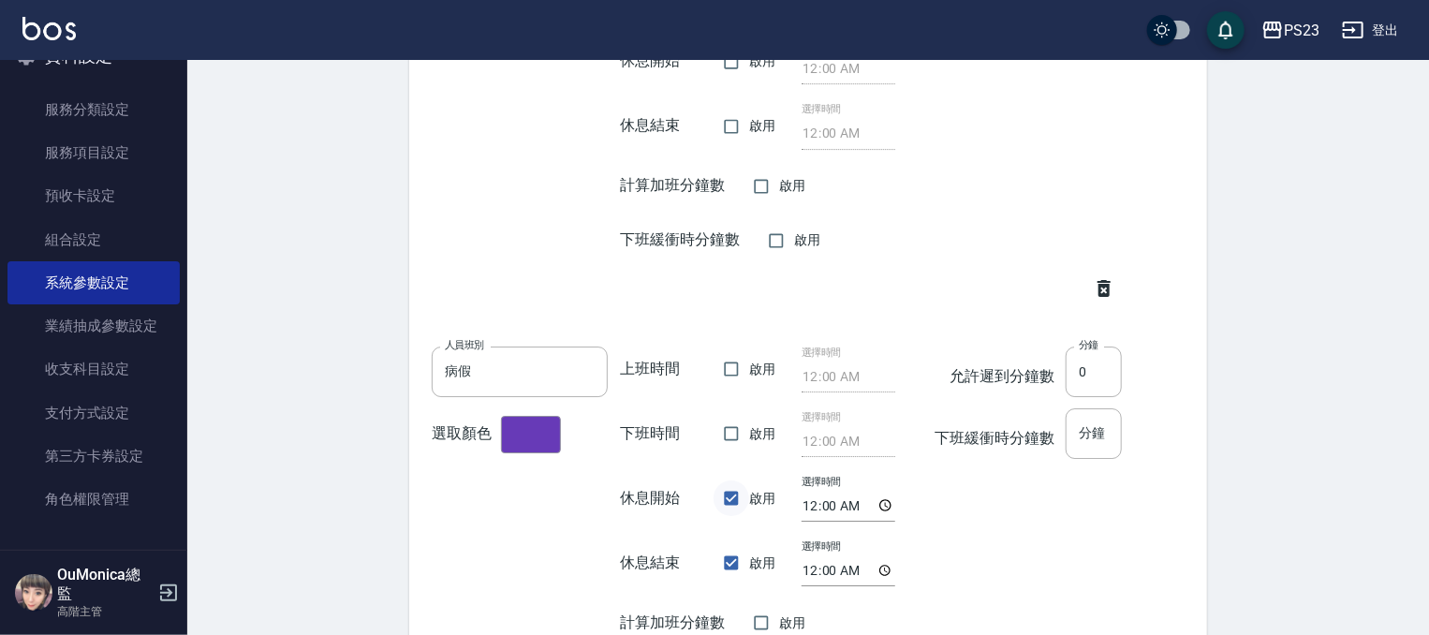
click at [732, 496] on input "啟用" at bounding box center [731, 498] width 36 height 36
checkbox input "false"
click at [723, 562] on input "啟用" at bounding box center [731, 563] width 36 height 36
checkbox input "false"
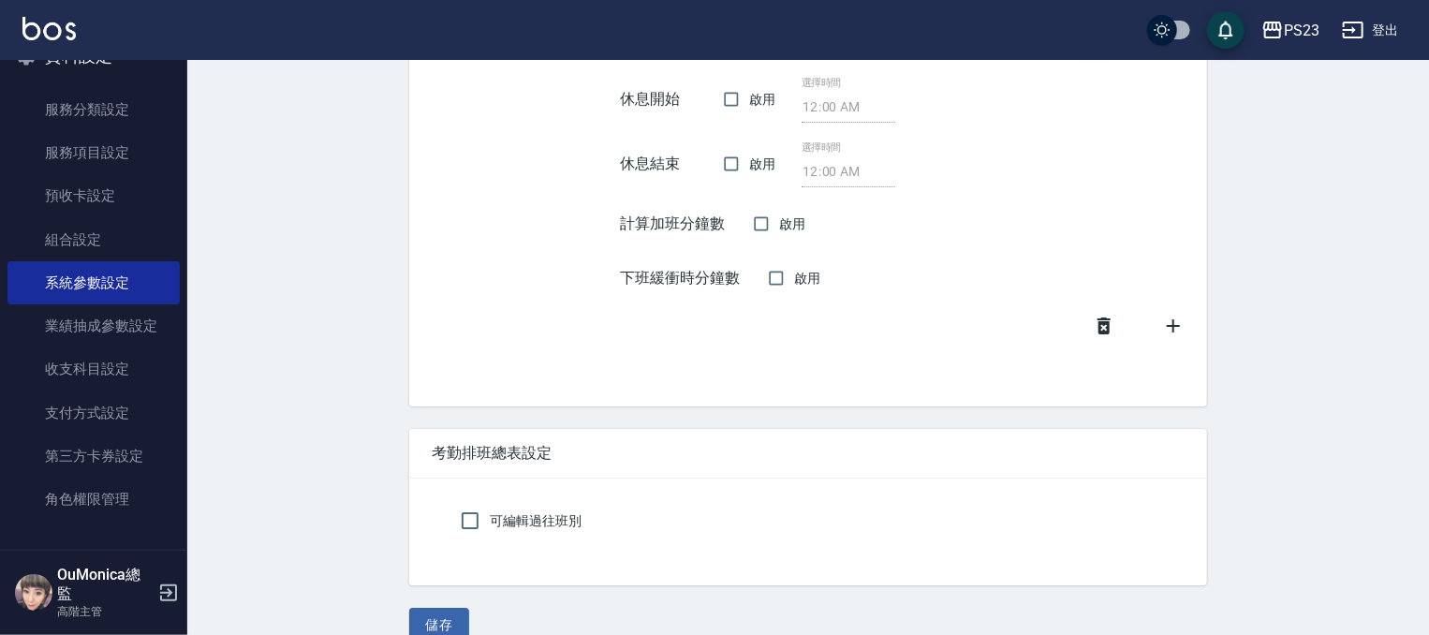
scroll to position [3428, 0]
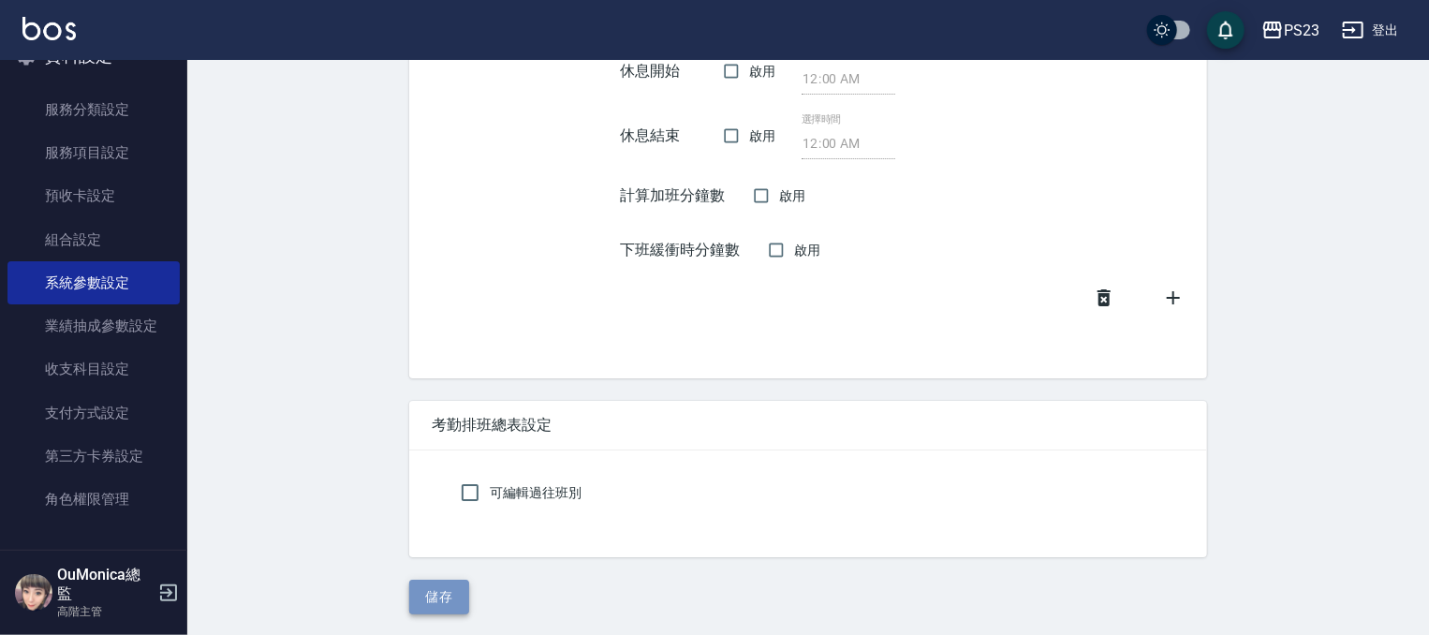
click at [434, 582] on button "儲存" at bounding box center [439, 597] width 60 height 35
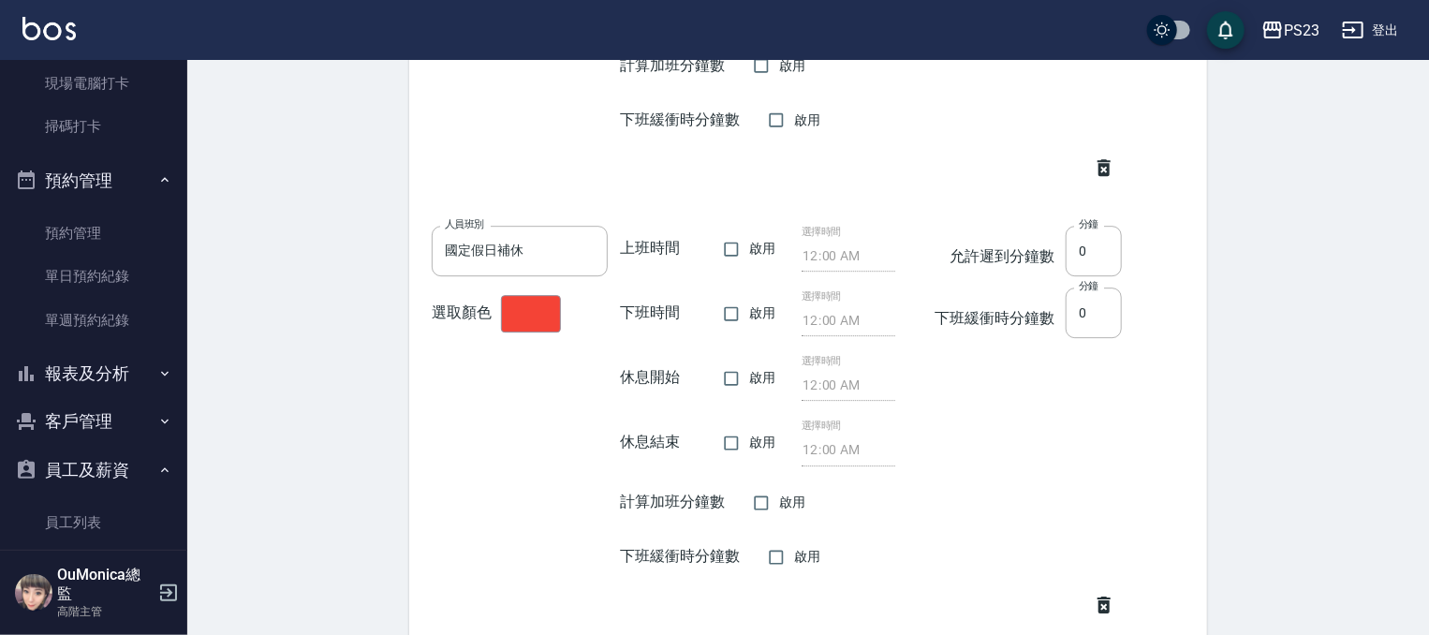
scroll to position [0, 0]
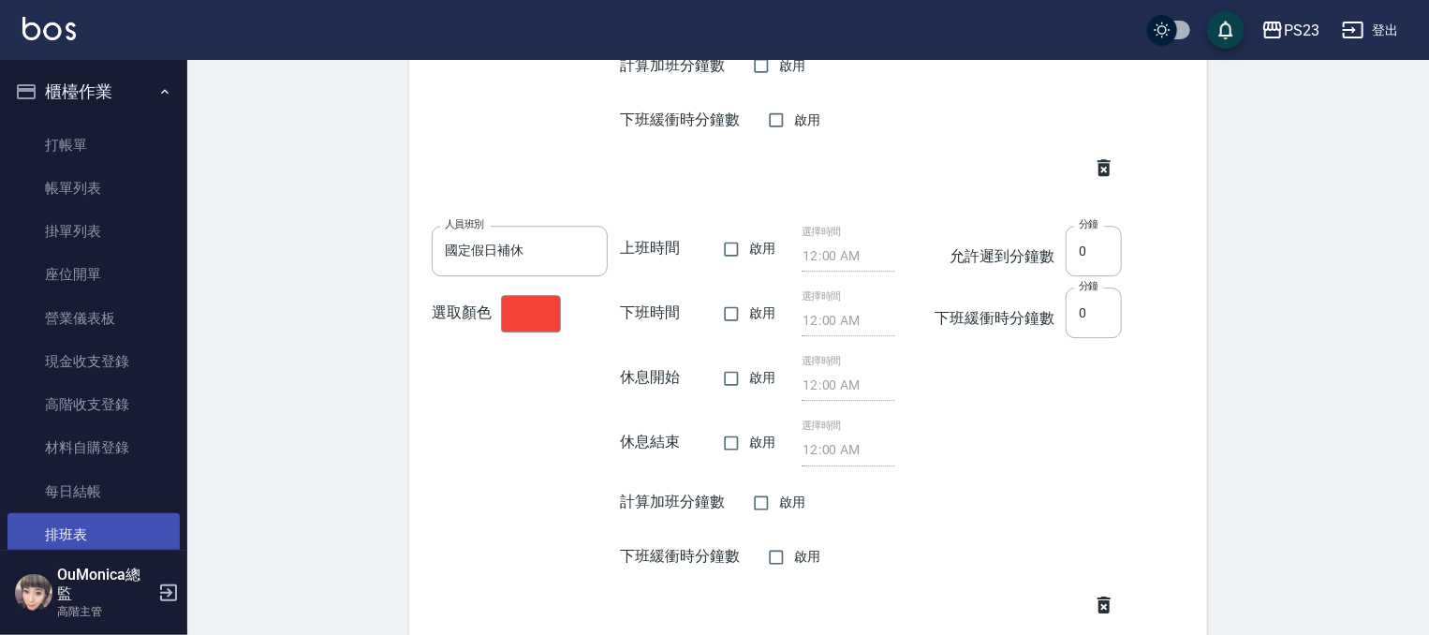
click at [108, 531] on link "排班表" at bounding box center [93, 534] width 172 height 43
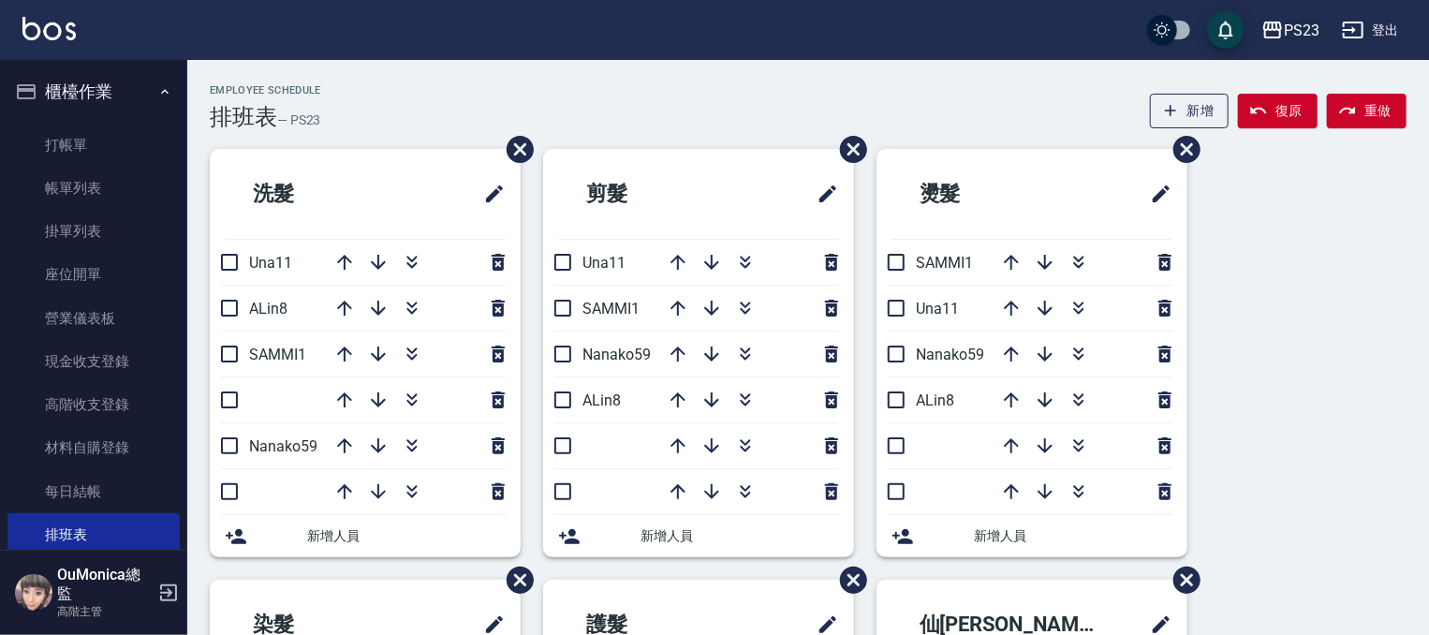
scroll to position [46, 0]
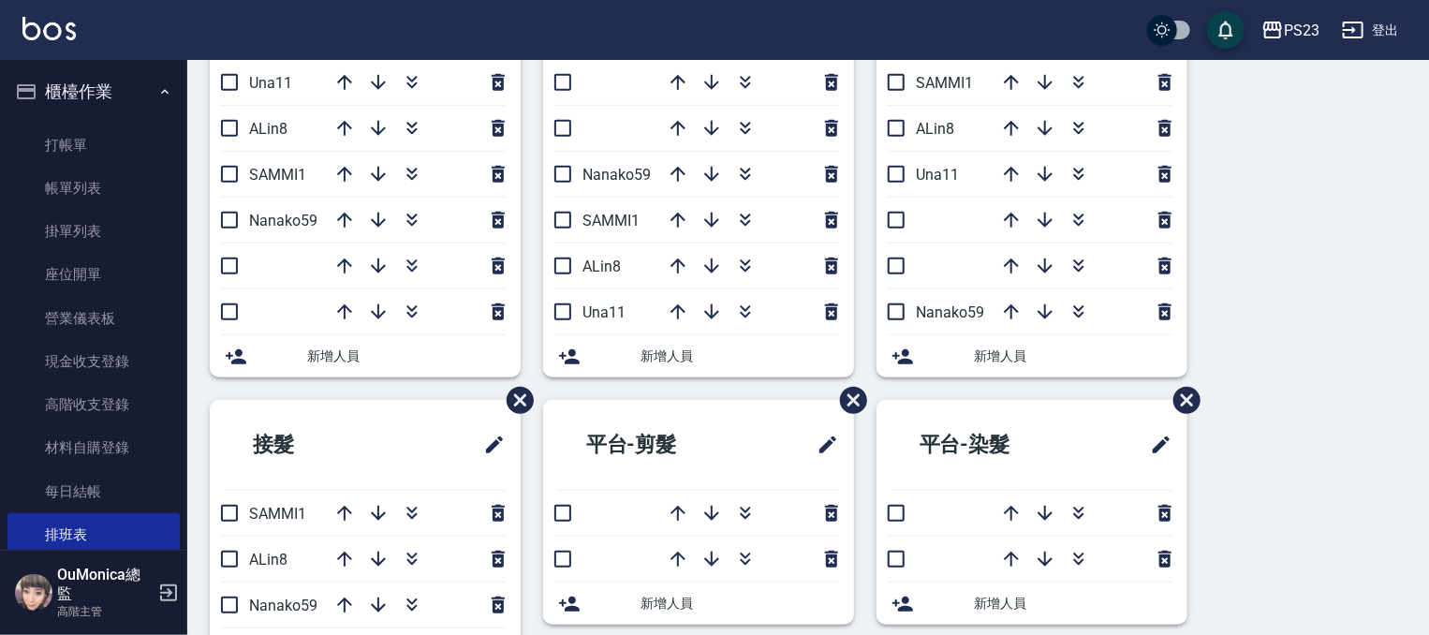
scroll to position [34, 0]
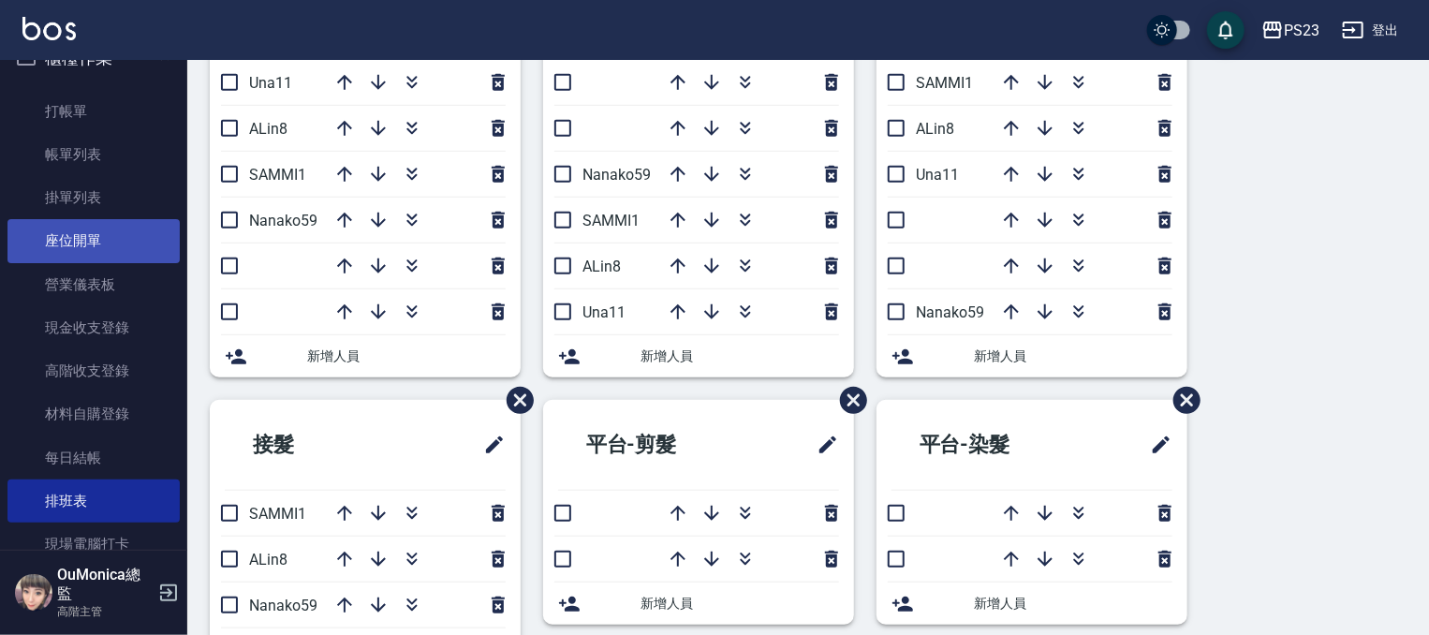
click at [154, 230] on link "座位開單" at bounding box center [93, 240] width 172 height 43
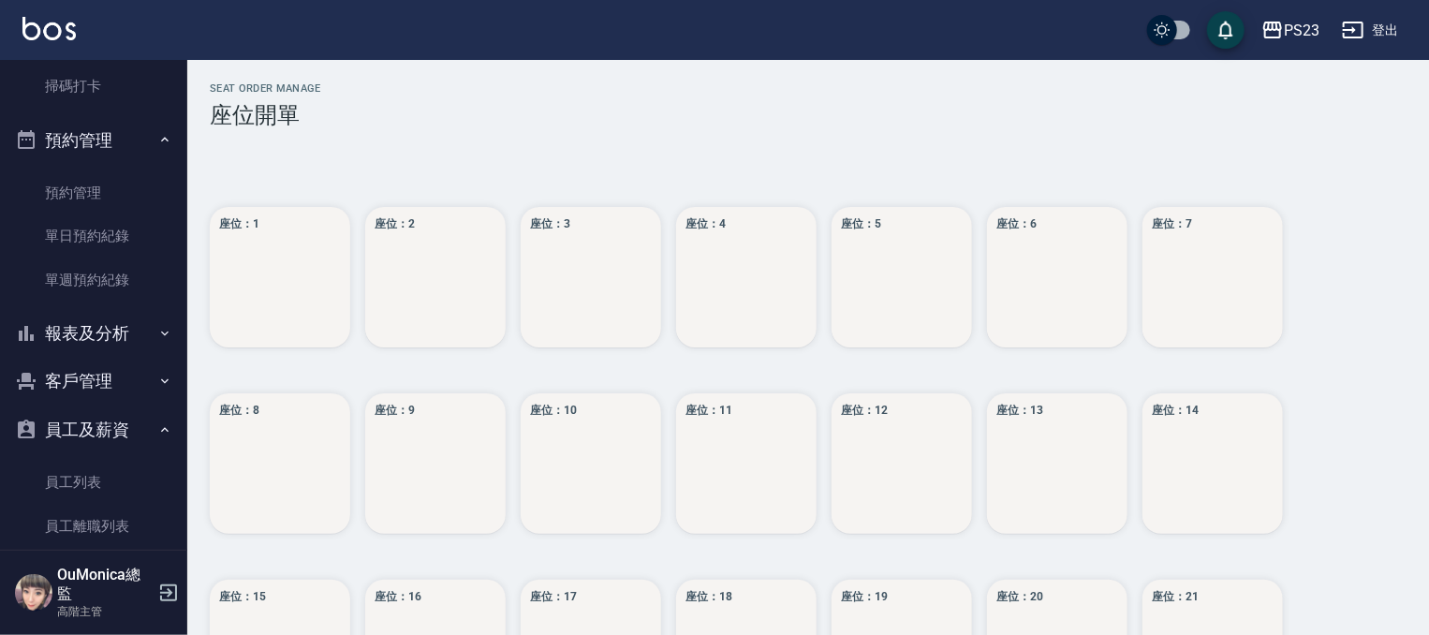
scroll to position [541, 0]
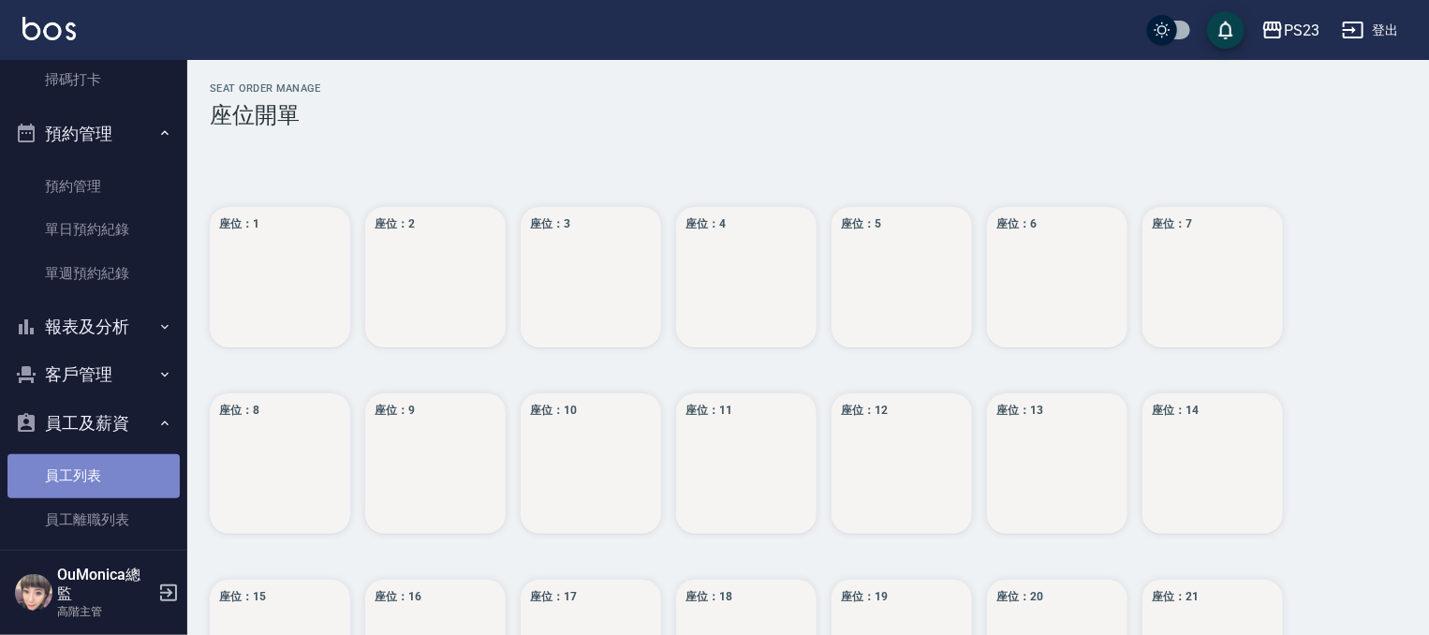
click at [127, 478] on link "員工列表" at bounding box center [93, 475] width 172 height 43
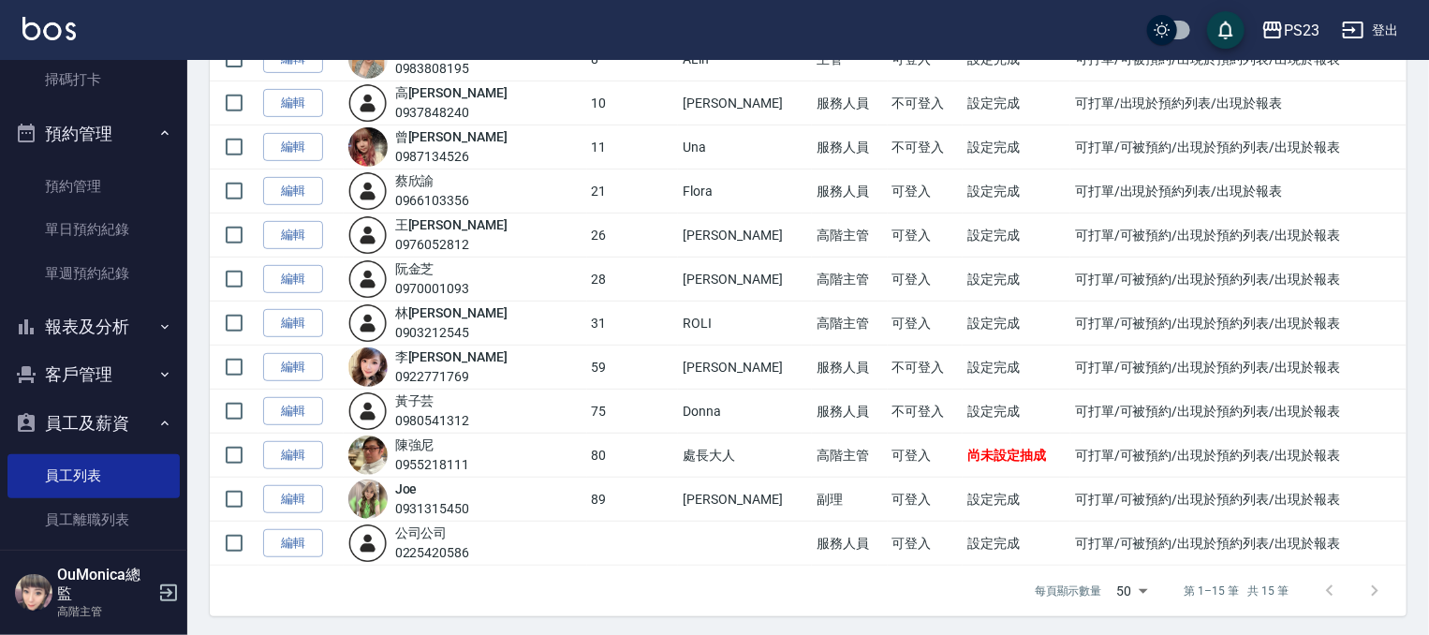
scroll to position [448, 0]
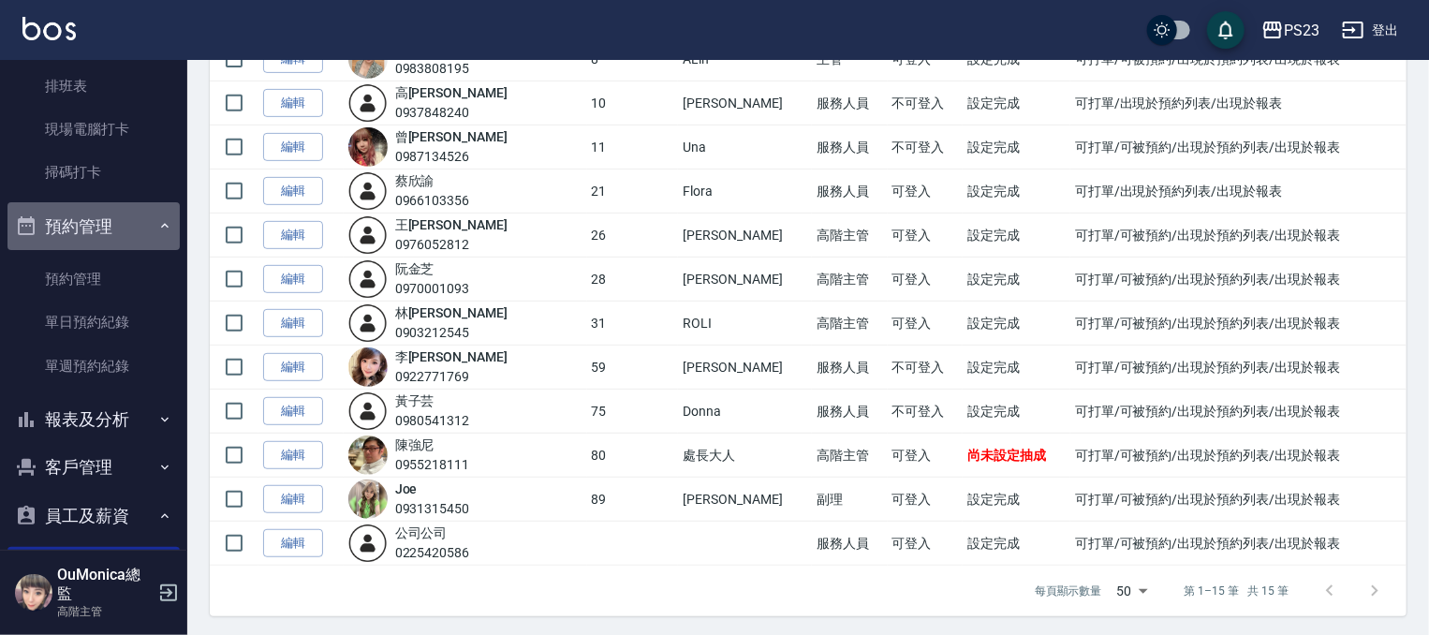
click at [142, 226] on button "預約管理" at bounding box center [93, 226] width 172 height 49
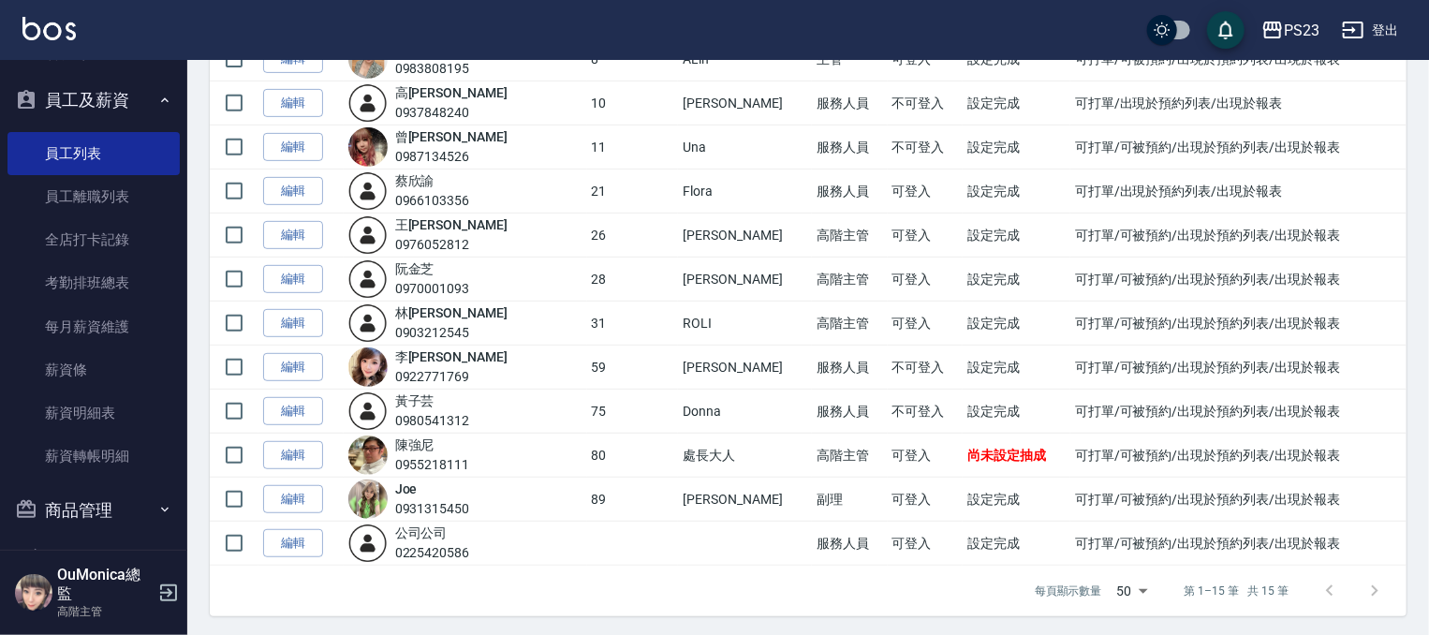
scroll to position [648, 0]
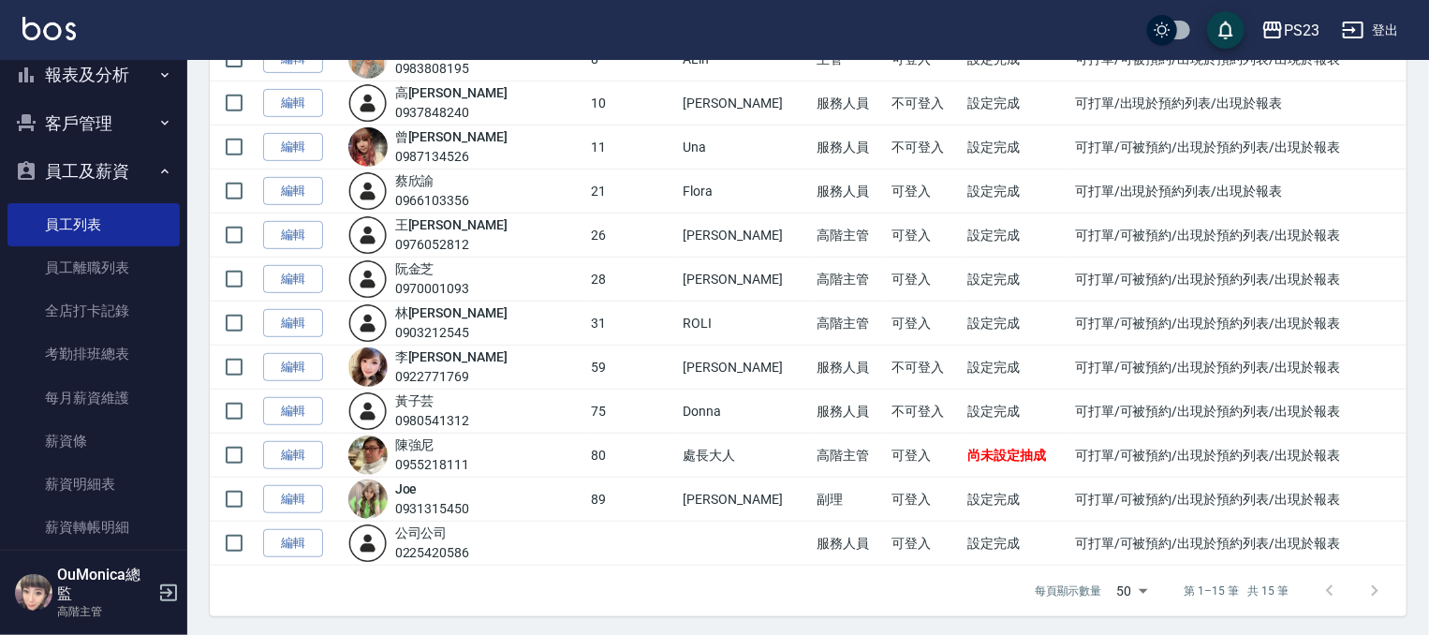
click at [202, 279] on div "Employee Management List 員工列表 新增 共 15 筆, 1 / 15 所有員工 操作 姓名/電話 設計師編號 暱稱 權限設定 帳號狀…" at bounding box center [807, 171] width 1241 height 934
click at [87, 358] on link "考勤排班總表" at bounding box center [93, 353] width 172 height 43
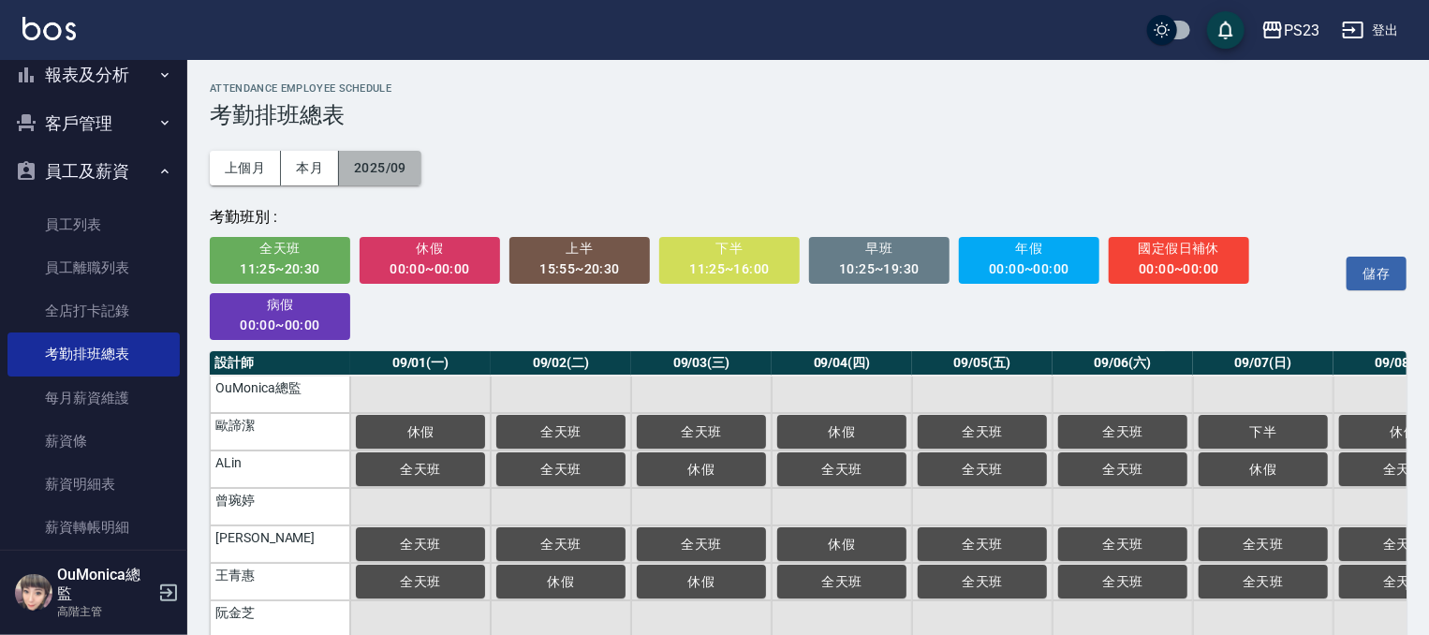
click at [389, 169] on button "2025/09" at bounding box center [380, 168] width 82 height 35
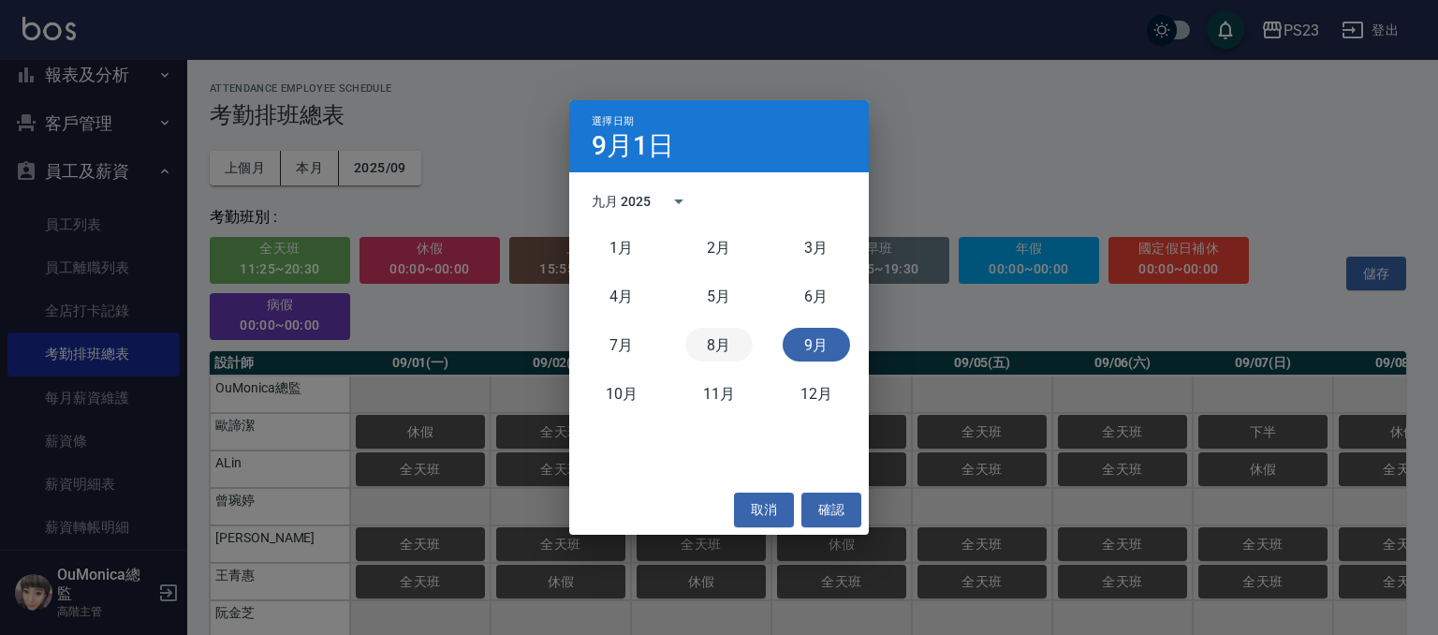
click at [733, 345] on button "8月" at bounding box center [718, 345] width 67 height 34
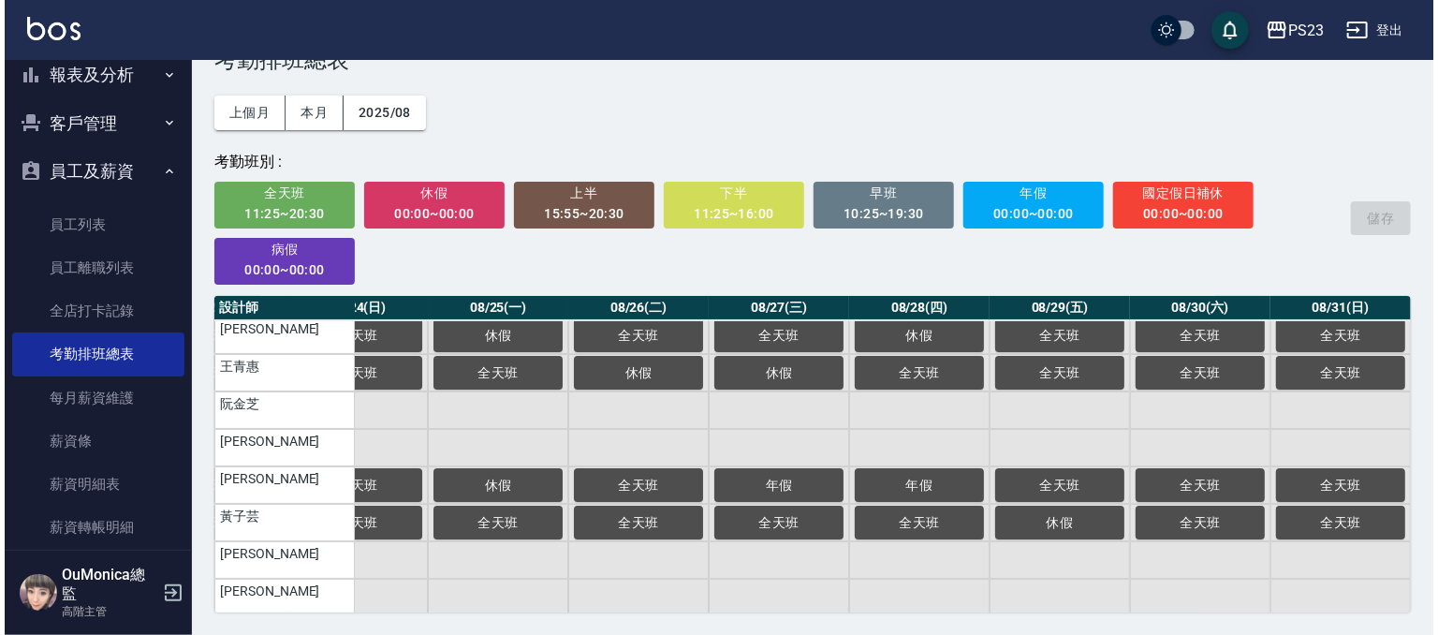
scroll to position [172, 3306]
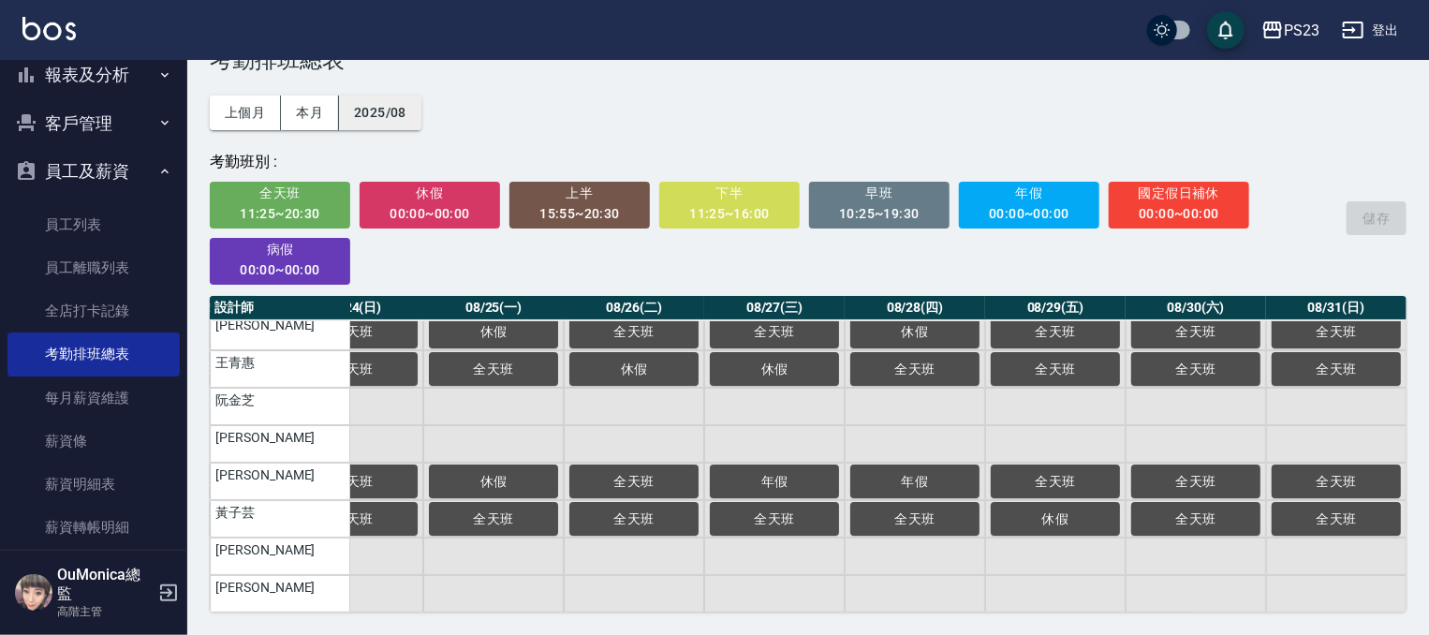
click at [392, 119] on button "2025/08" at bounding box center [380, 112] width 82 height 35
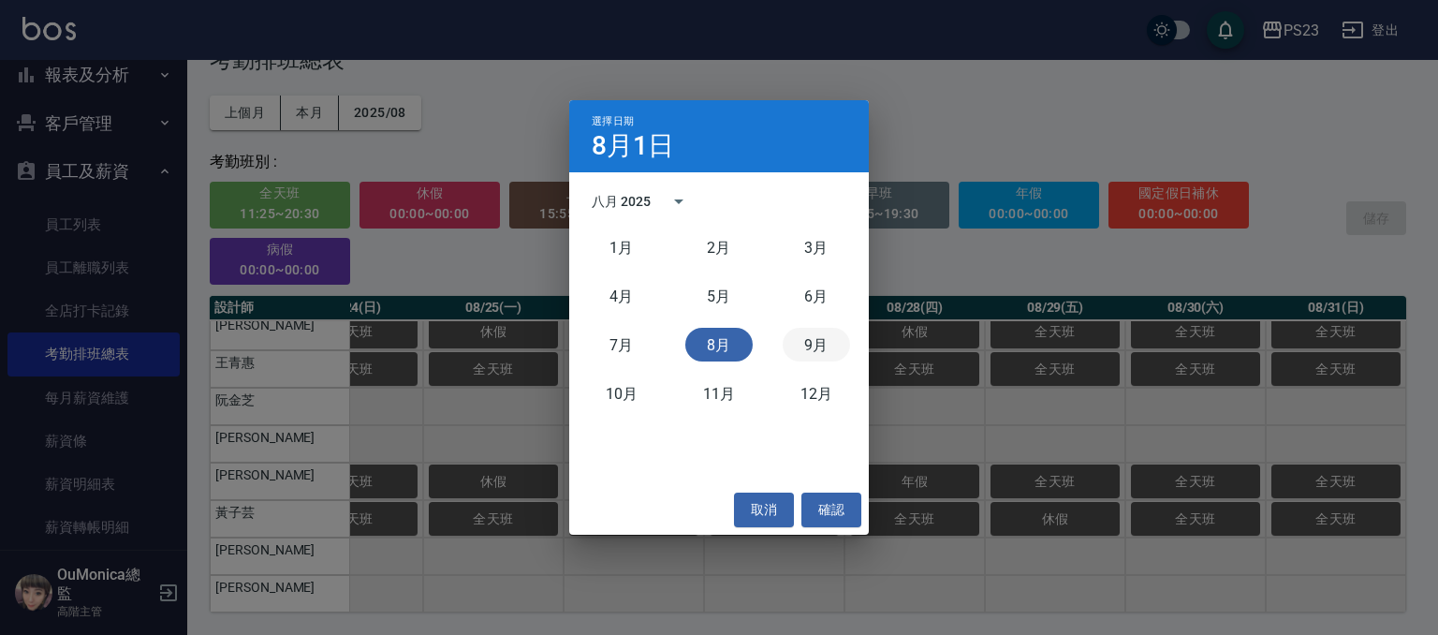
click at [829, 341] on button "9月" at bounding box center [816, 345] width 67 height 34
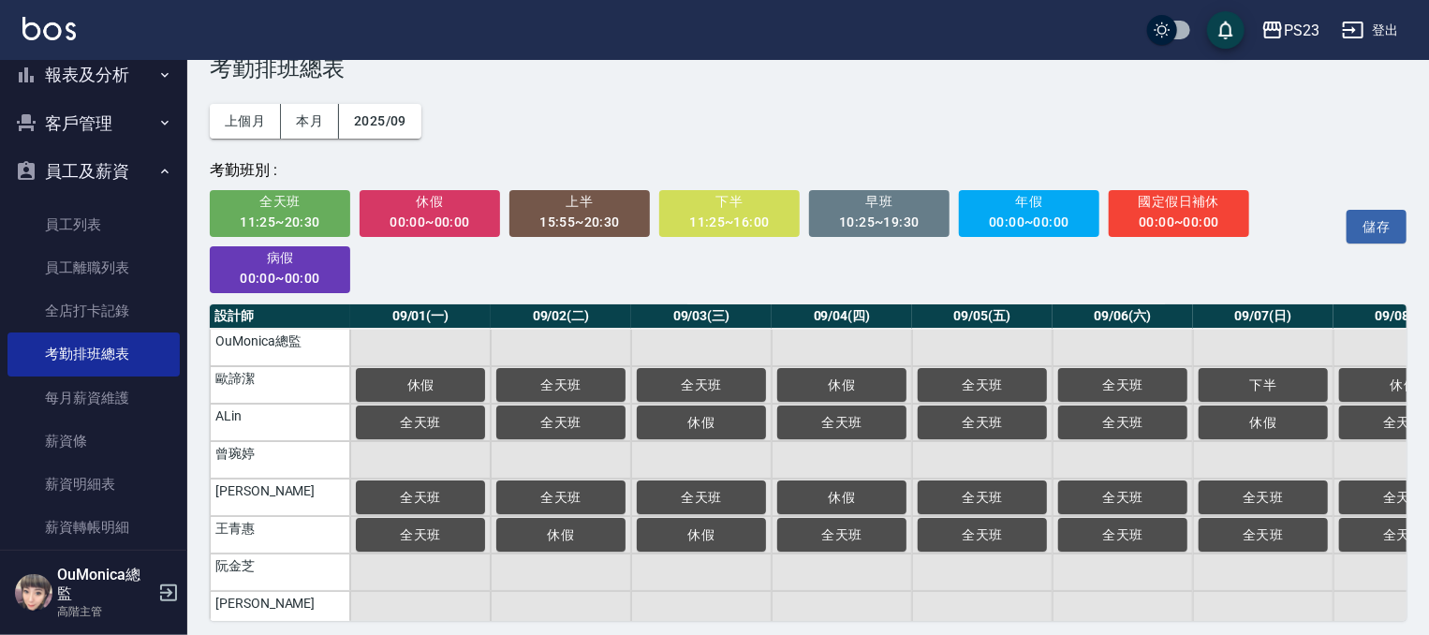
scroll to position [56, 0]
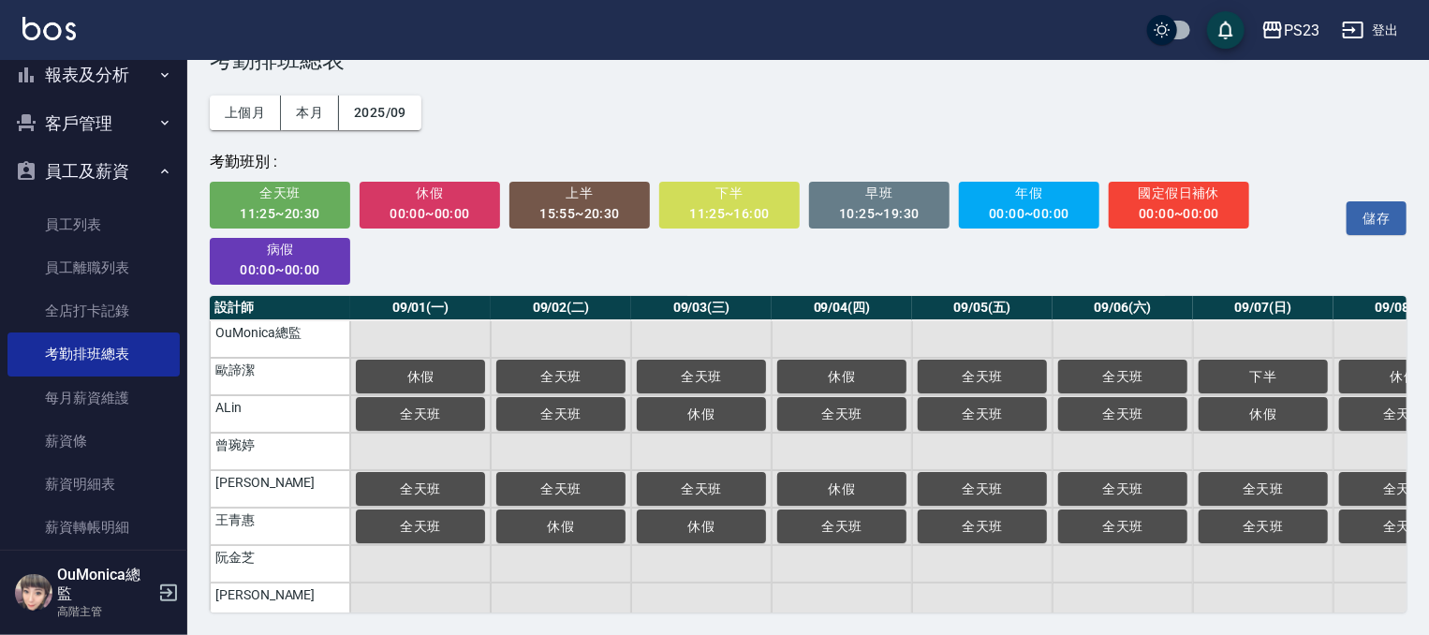
drag, startPoint x: 485, startPoint y: 613, endPoint x: 612, endPoint y: 609, distance: 127.4
click at [612, 609] on div "ATTENDANCE EMPLOYEE SCHEDULE 考勤排班總表 上個月 本月 2025/09 考勤班別 : 全天班 11:25~20:30 休假 00…" at bounding box center [807, 320] width 1241 height 630
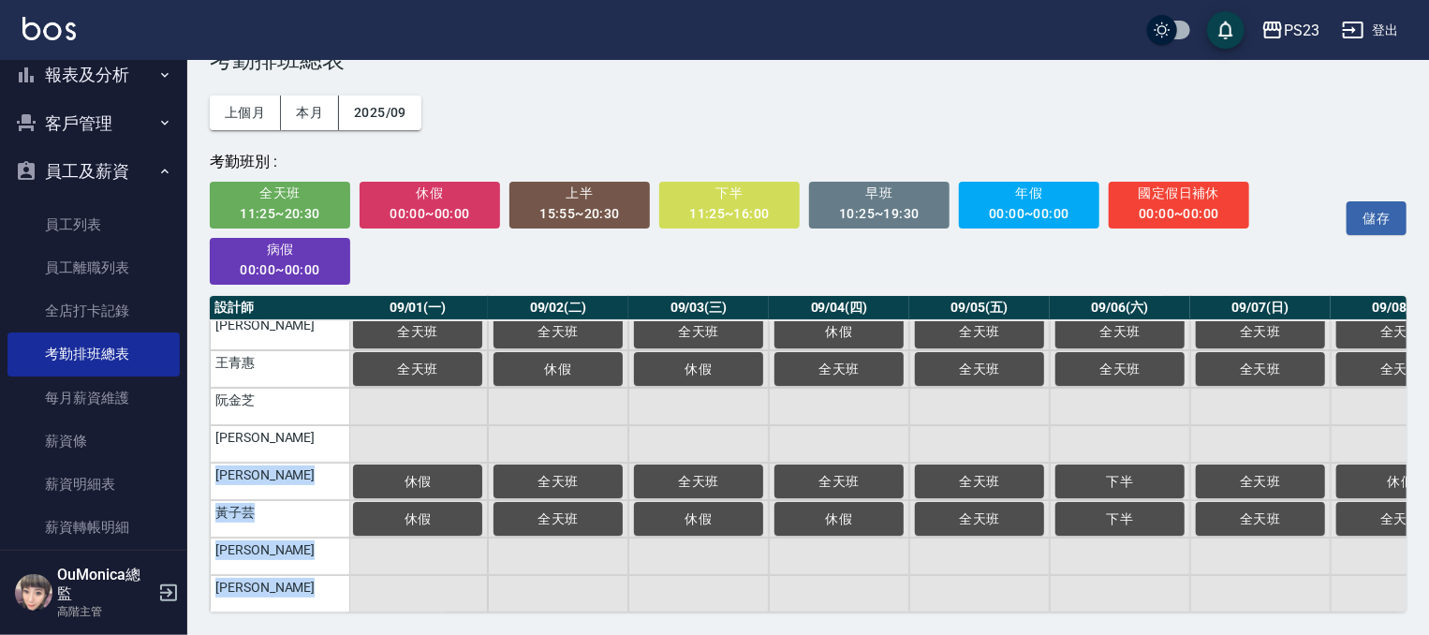
scroll to position [172, 3]
drag, startPoint x: 726, startPoint y: 594, endPoint x: 943, endPoint y: 562, distance: 219.7
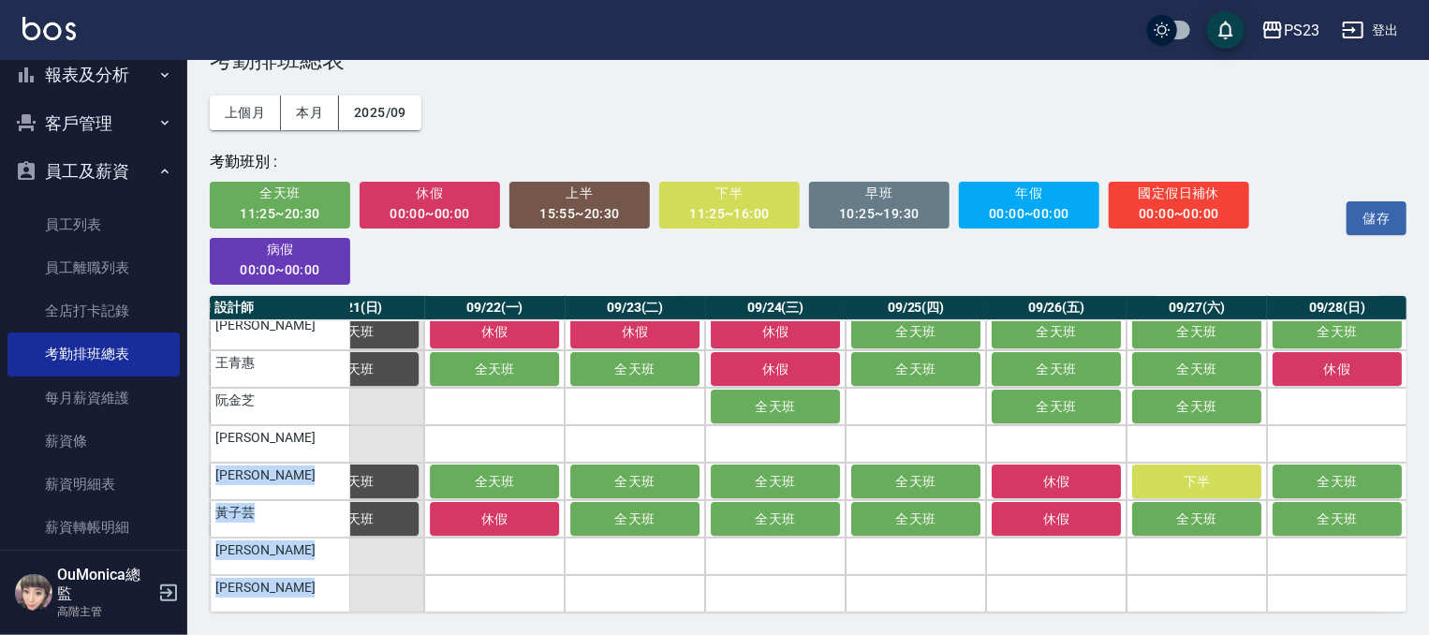
scroll to position [172, 3165]
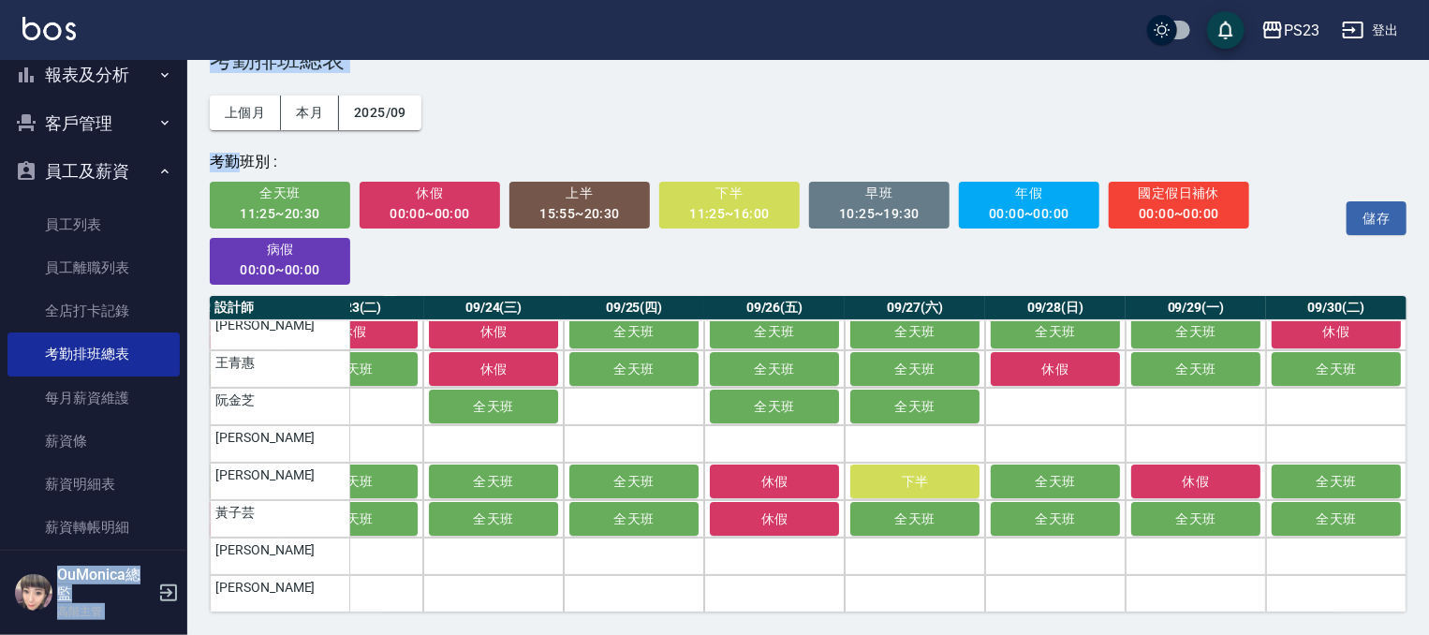
drag, startPoint x: 177, startPoint y: 316, endPoint x: 243, endPoint y: 147, distance: 182.0
click at [243, 147] on div "PS23 登出 櫃檯作業 打帳單 帳單列表 掛單列表 座位開單 營業儀表板 現金收支登錄 高階收支登錄 材料自購登錄 每日結帳 排班表 現場電腦打卡 掃碼打卡…" at bounding box center [714, 290] width 1429 height 690
click at [1382, 37] on button "登出" at bounding box center [1370, 30] width 72 height 35
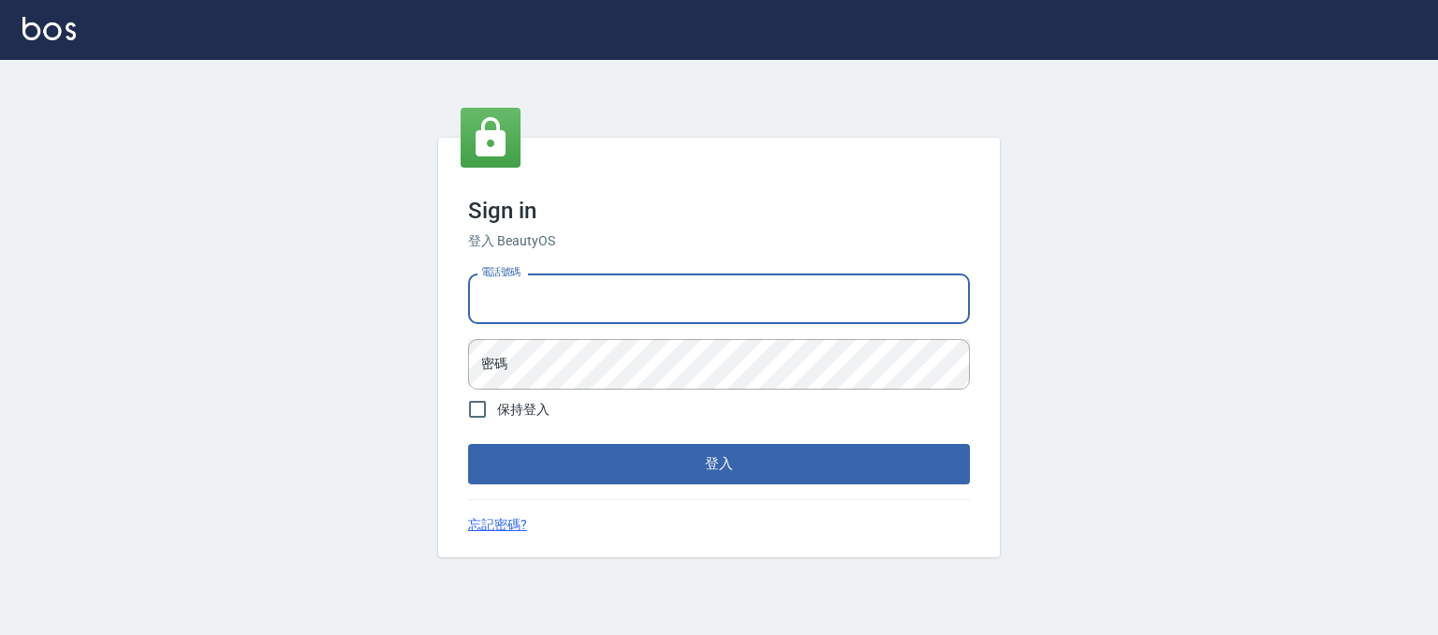
type input "0955218111"
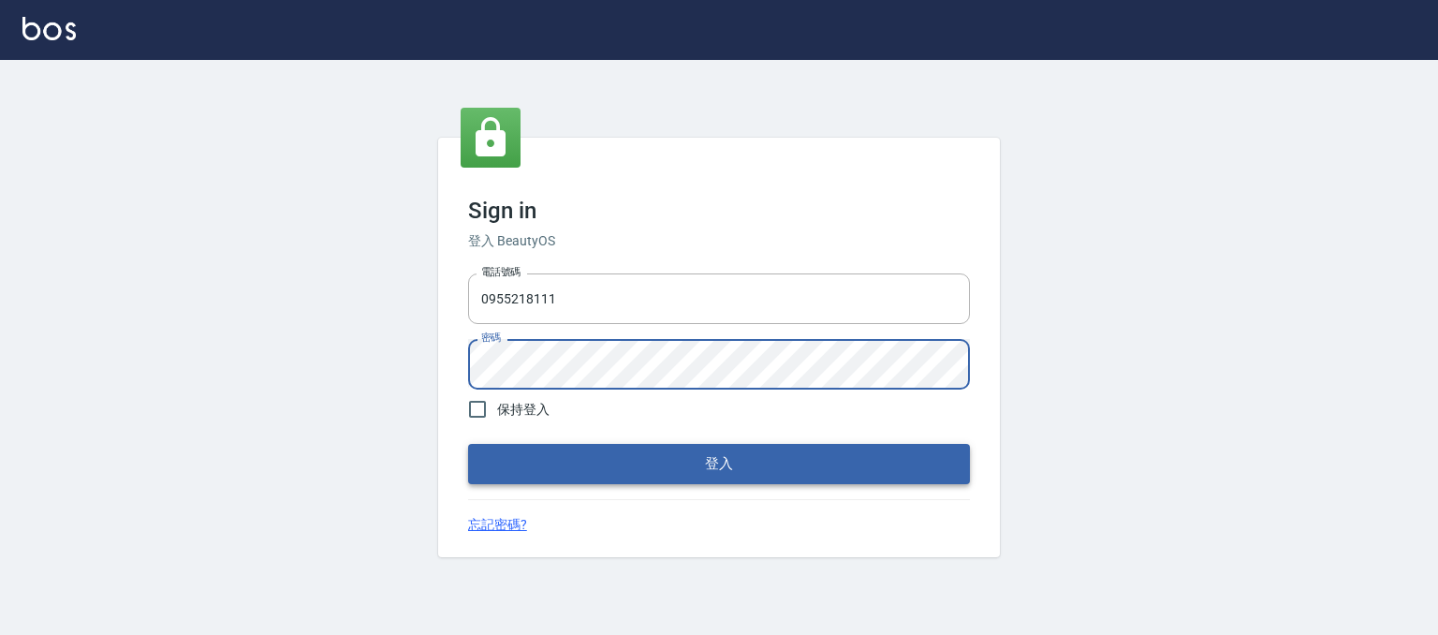
click at [559, 444] on button "登入" at bounding box center [719, 463] width 502 height 39
click at [559, 444] on form "電話號碼 [PHONE_NUMBER] 電話號碼 密碼 密碼 保持登入 登入" at bounding box center [719, 374] width 502 height 217
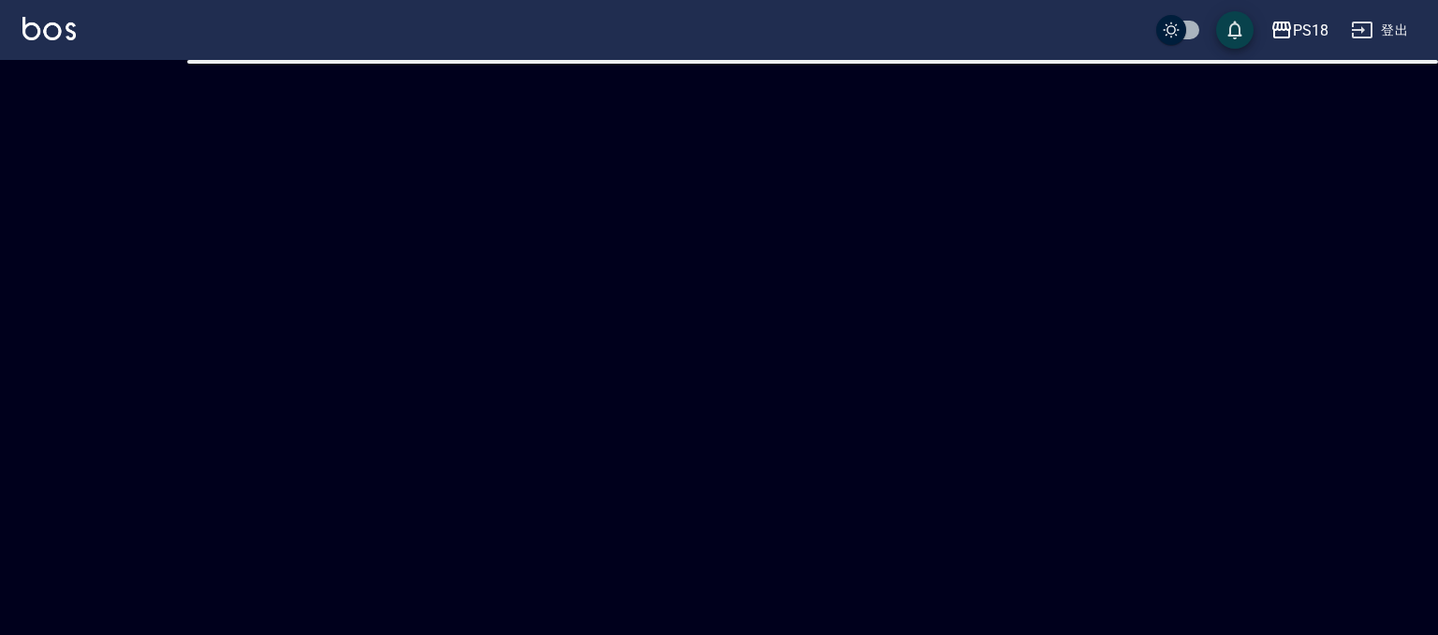
checkbox input "true"
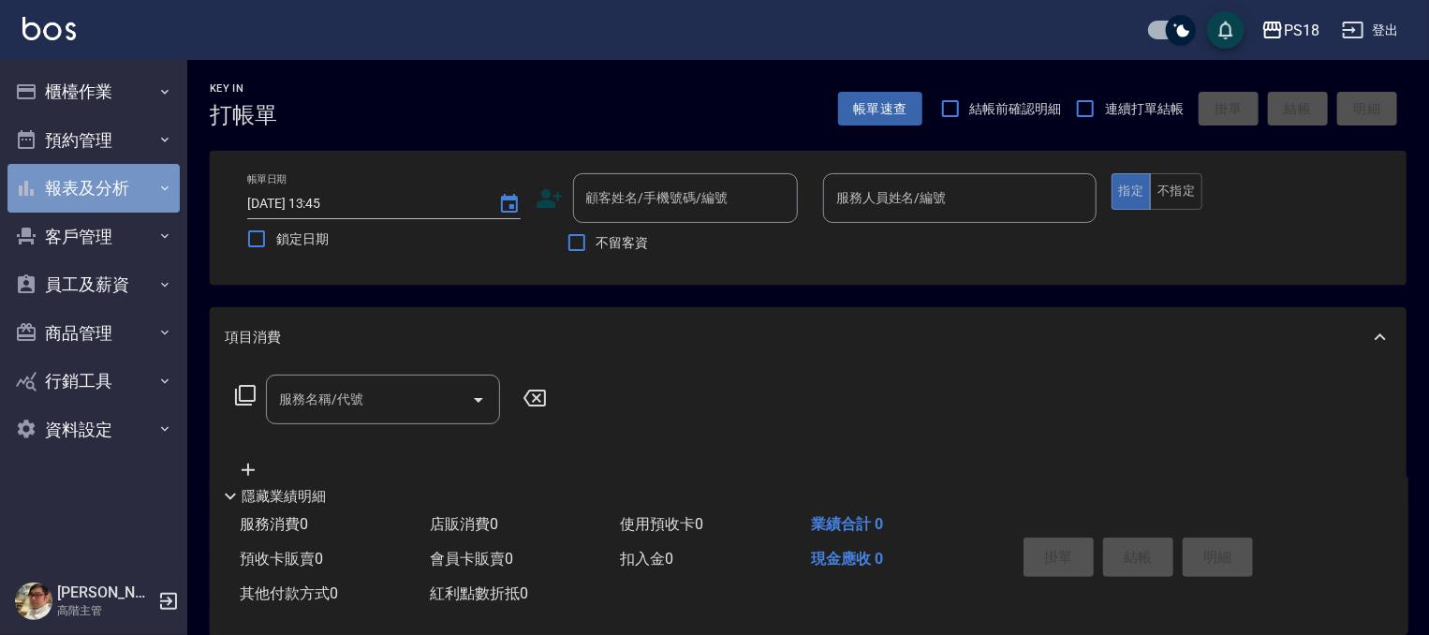
click at [103, 185] on button "報表及分析" at bounding box center [93, 188] width 172 height 49
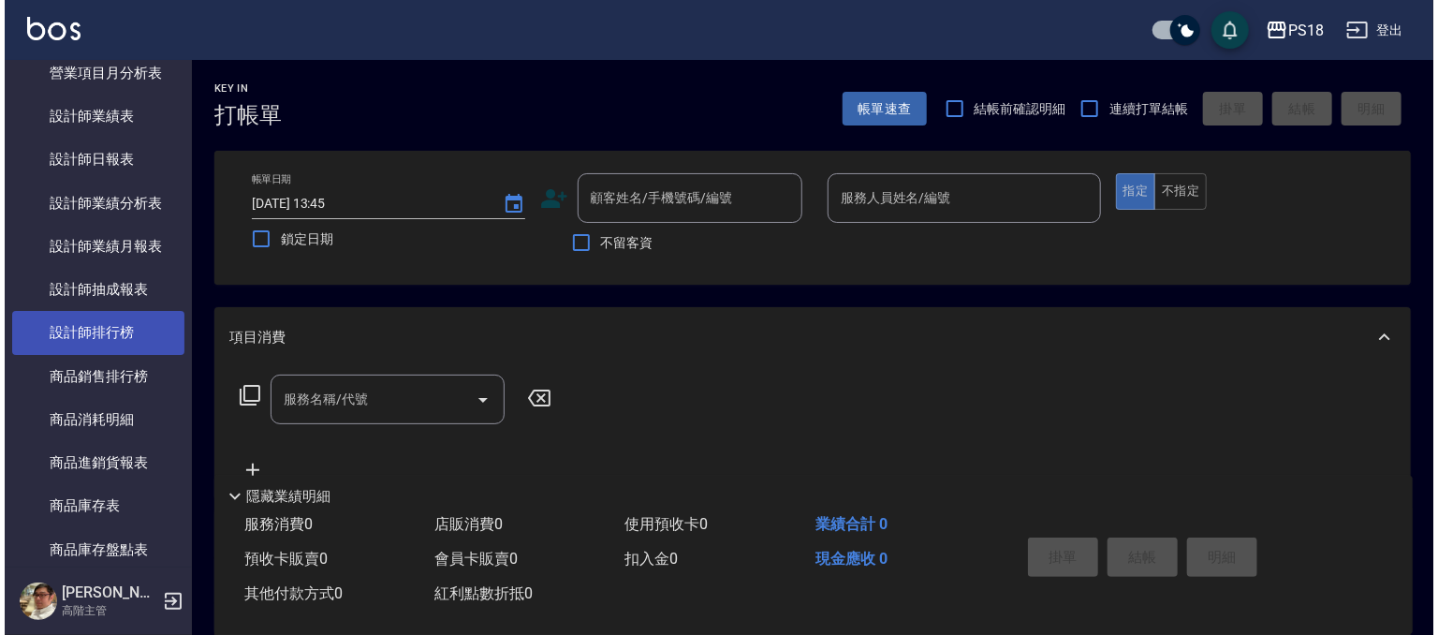
scroll to position [735, 0]
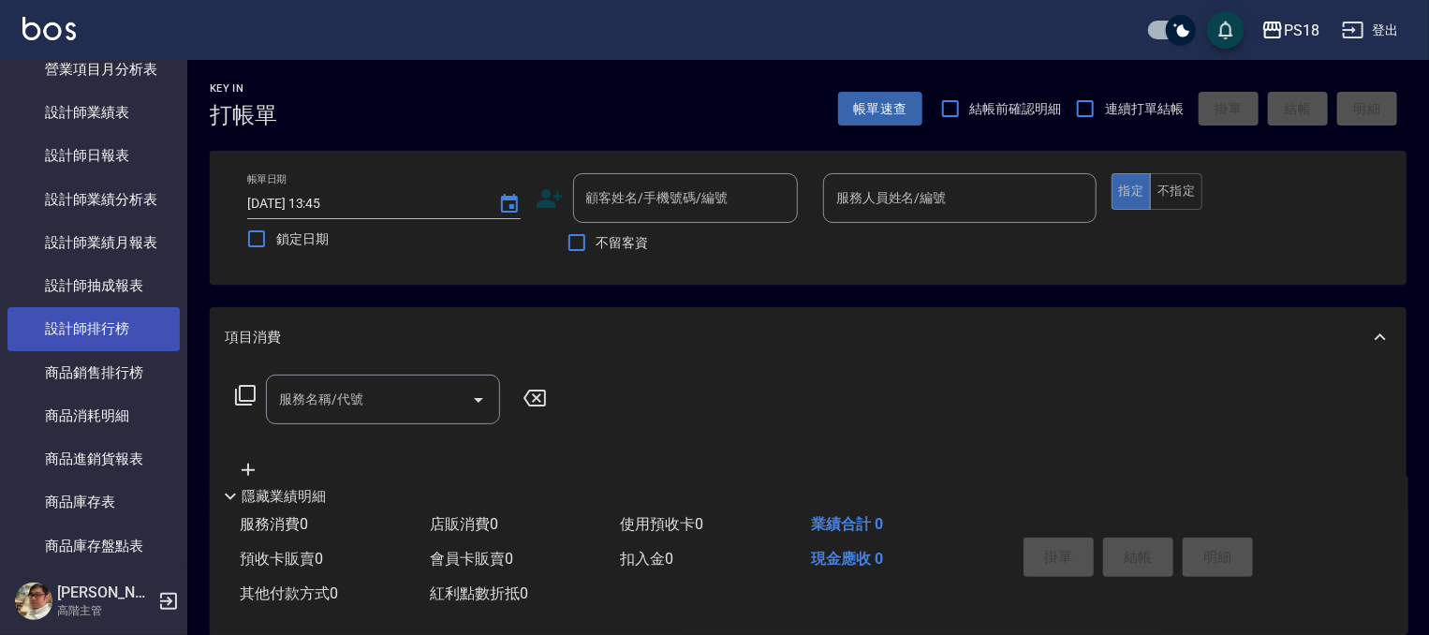
click at [119, 330] on link "設計師排行榜" at bounding box center [93, 328] width 172 height 43
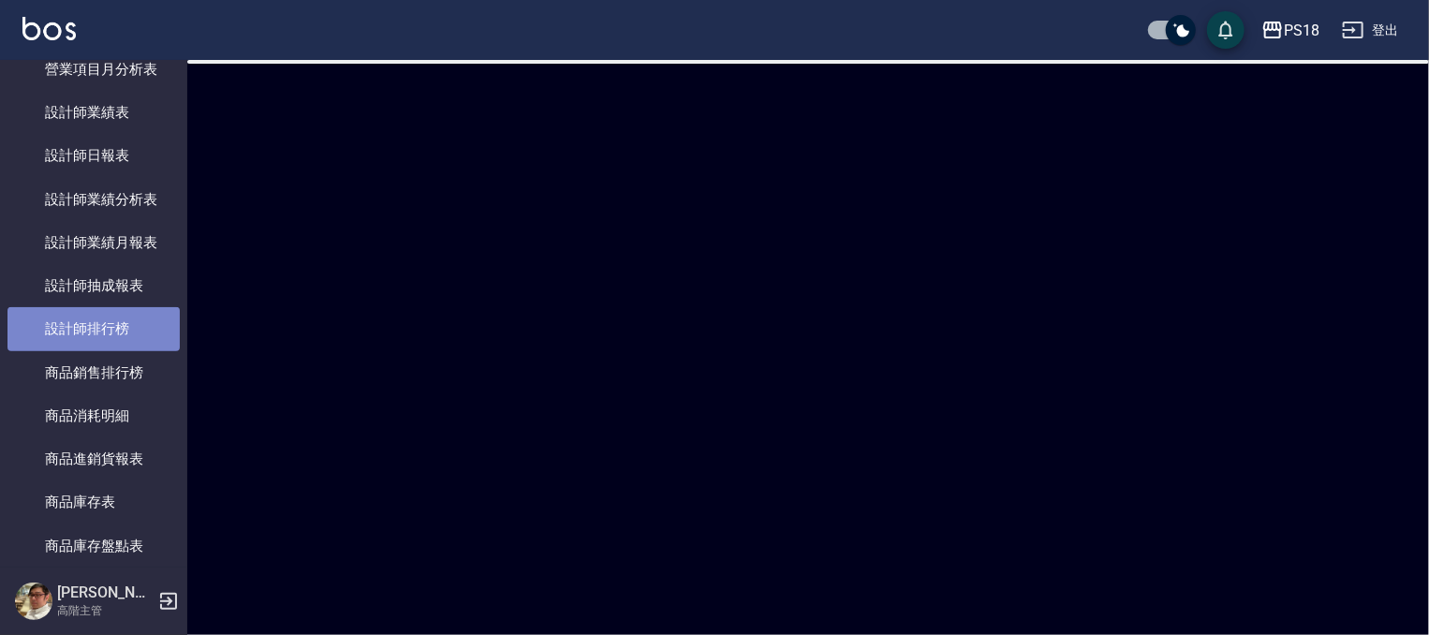
click at [119, 330] on link "設計師排行榜" at bounding box center [93, 328] width 172 height 43
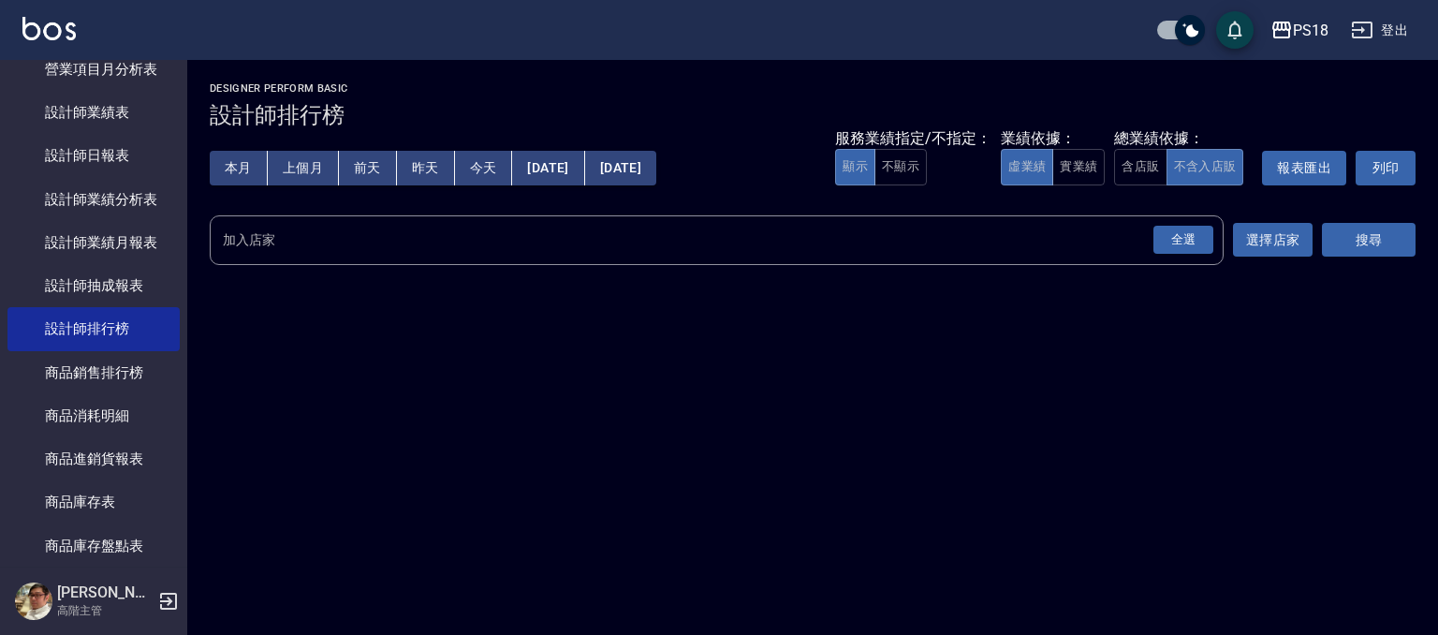
click at [261, 168] on button "本月" at bounding box center [239, 168] width 58 height 35
click at [1129, 168] on button "含店販" at bounding box center [1140, 167] width 52 height 37
click at [1196, 247] on div "全選" at bounding box center [1183, 240] width 60 height 29
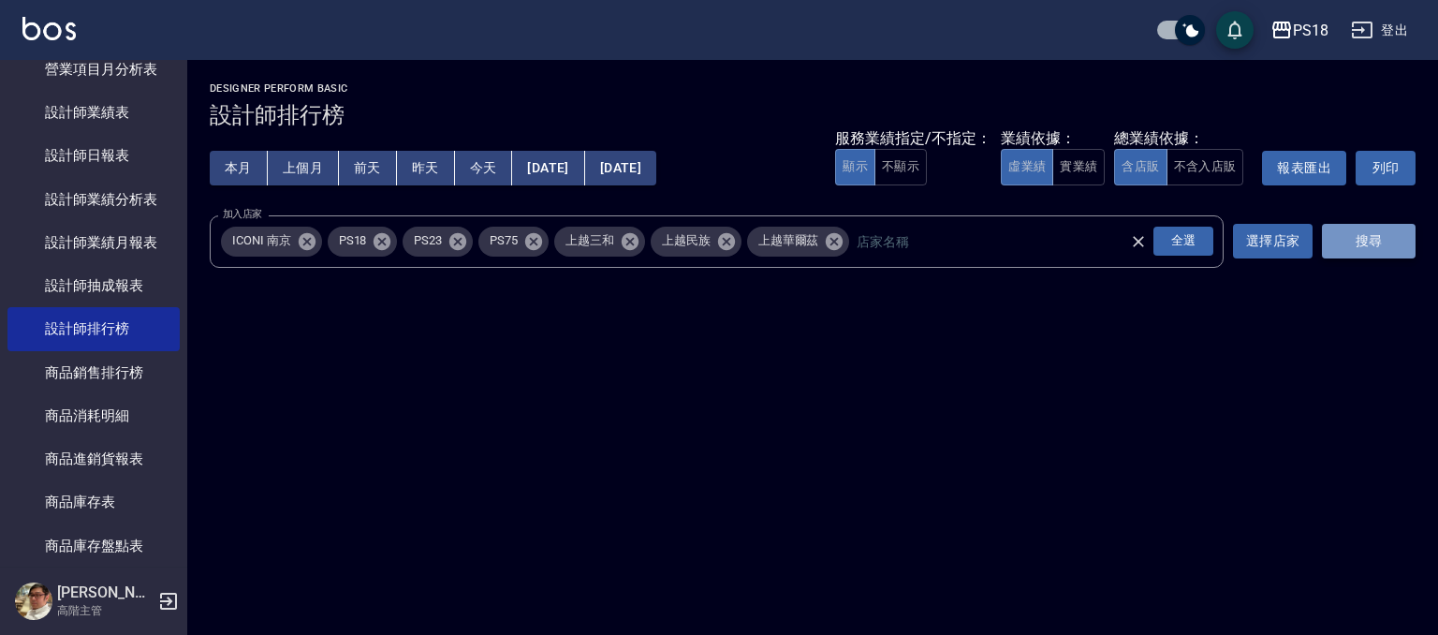
click at [1356, 241] on button "搜尋" at bounding box center [1369, 241] width 94 height 35
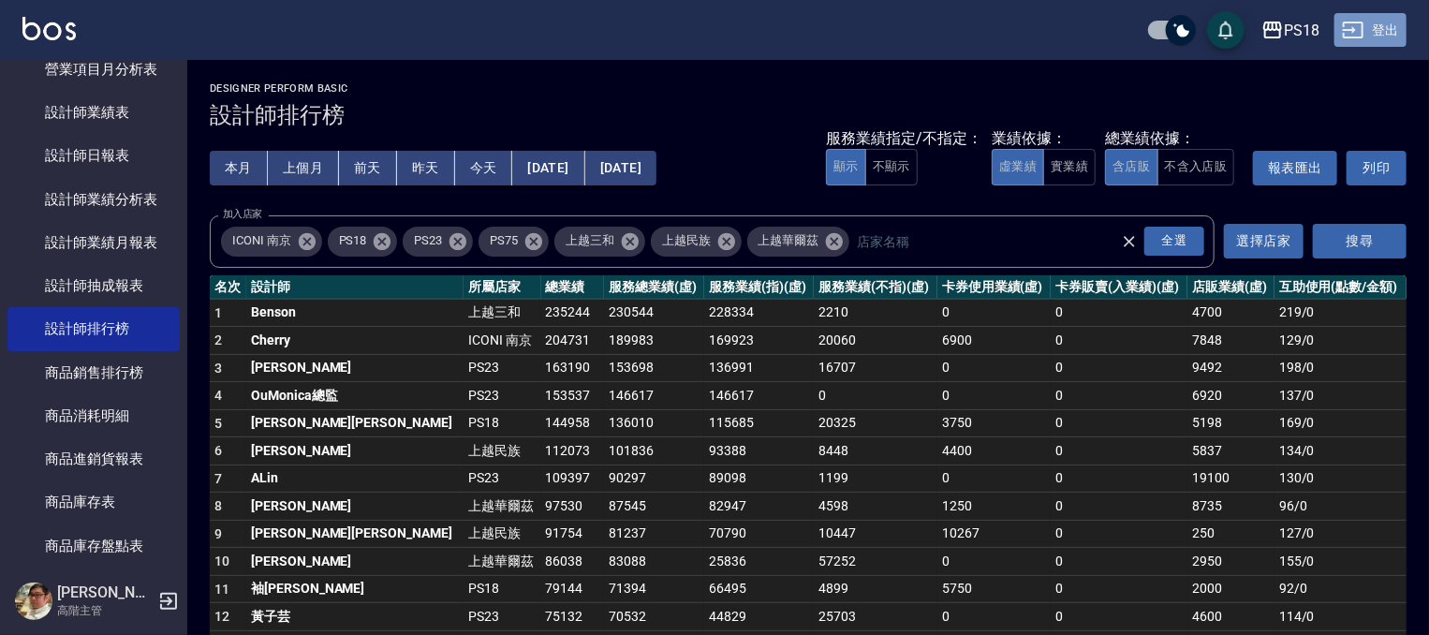
click at [1383, 31] on button "登出" at bounding box center [1370, 30] width 72 height 35
